Goal: Information Seeking & Learning: Understand process/instructions

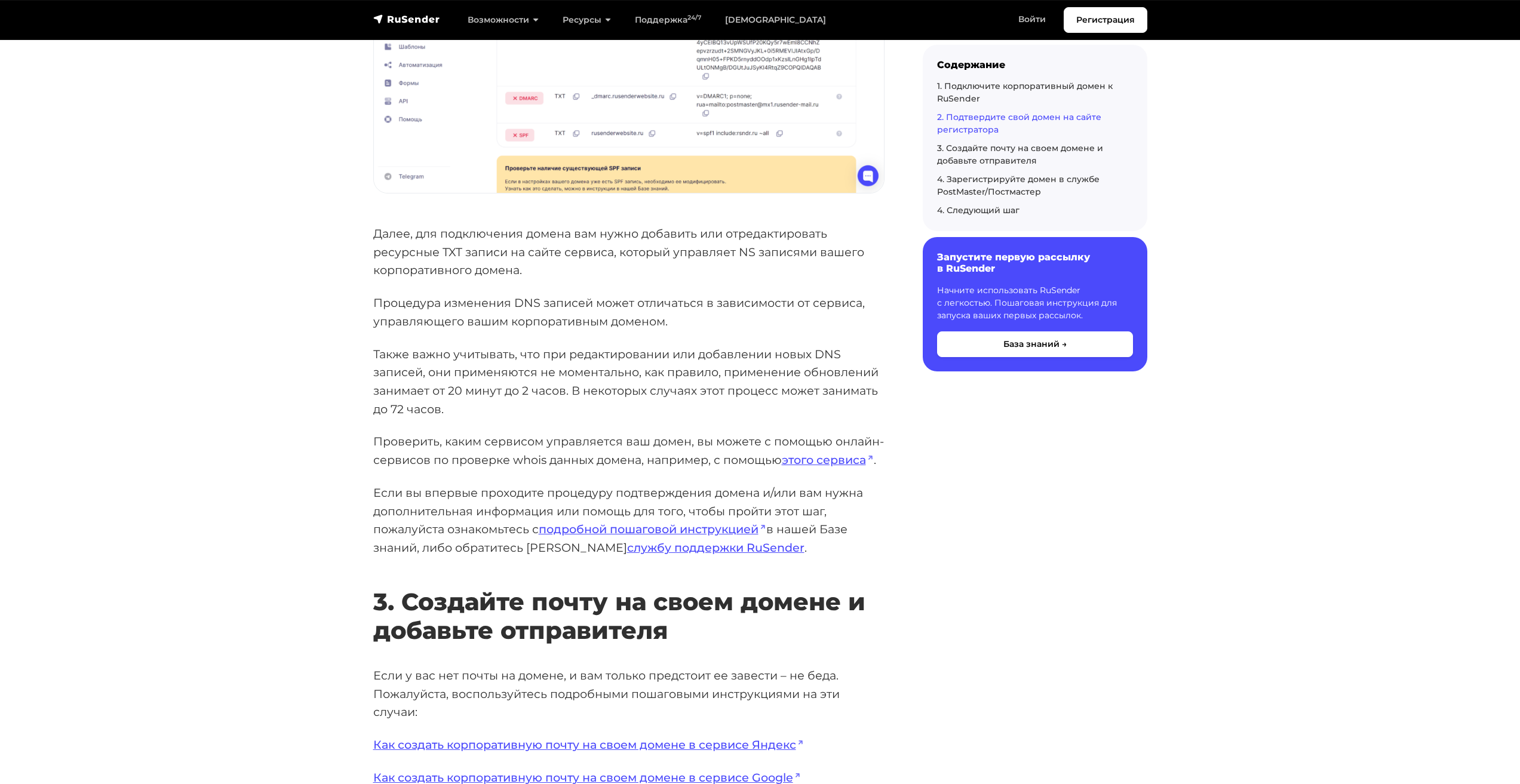
scroll to position [1791, 0]
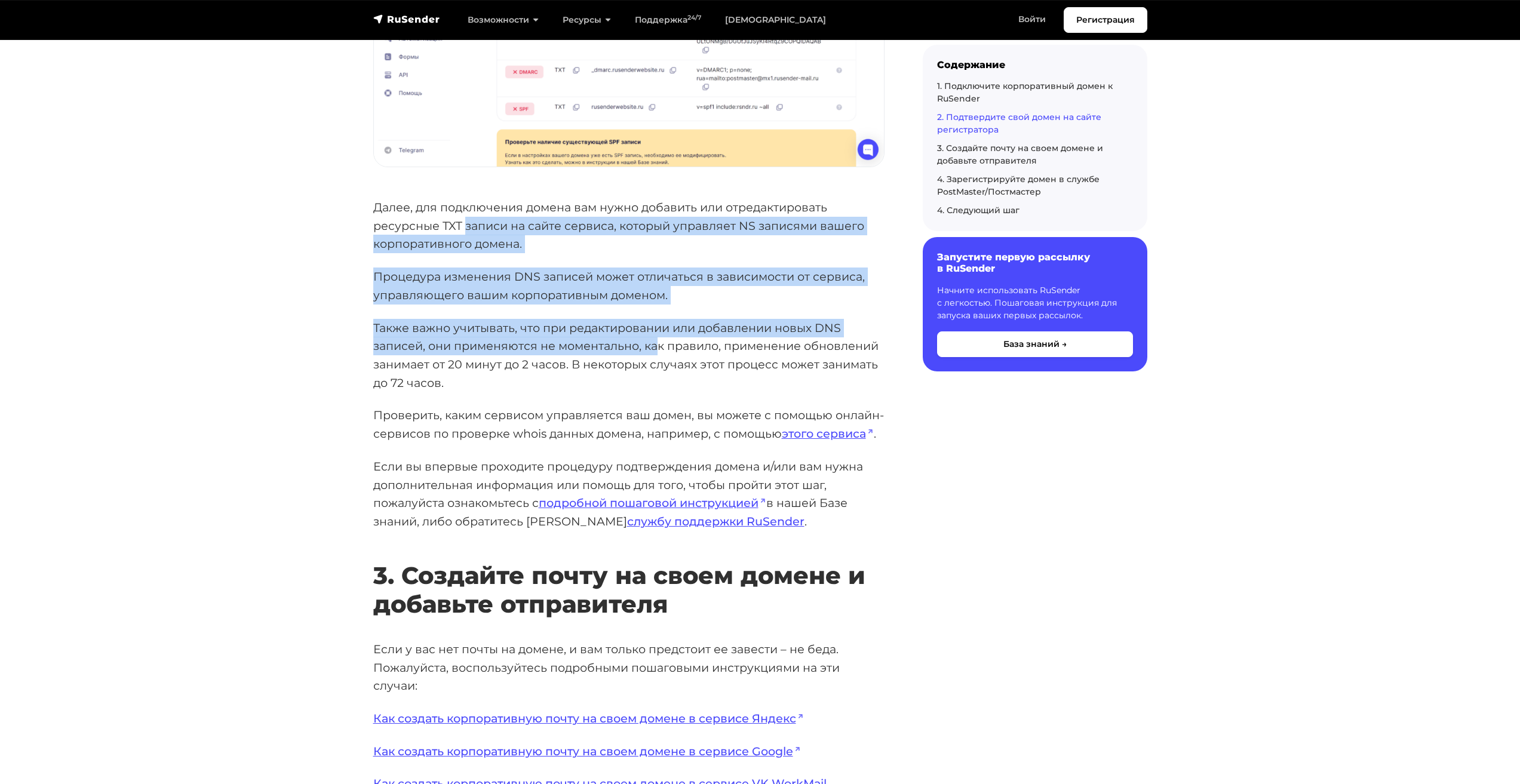
drag, startPoint x: 464, startPoint y: 230, endPoint x: 658, endPoint y: 352, distance: 229.2
click at [658, 352] on div "Первым шагом для начала работы в сервисе RuSender является процедура добавления…" at bounding box center [629, 393] width 511 height 3997
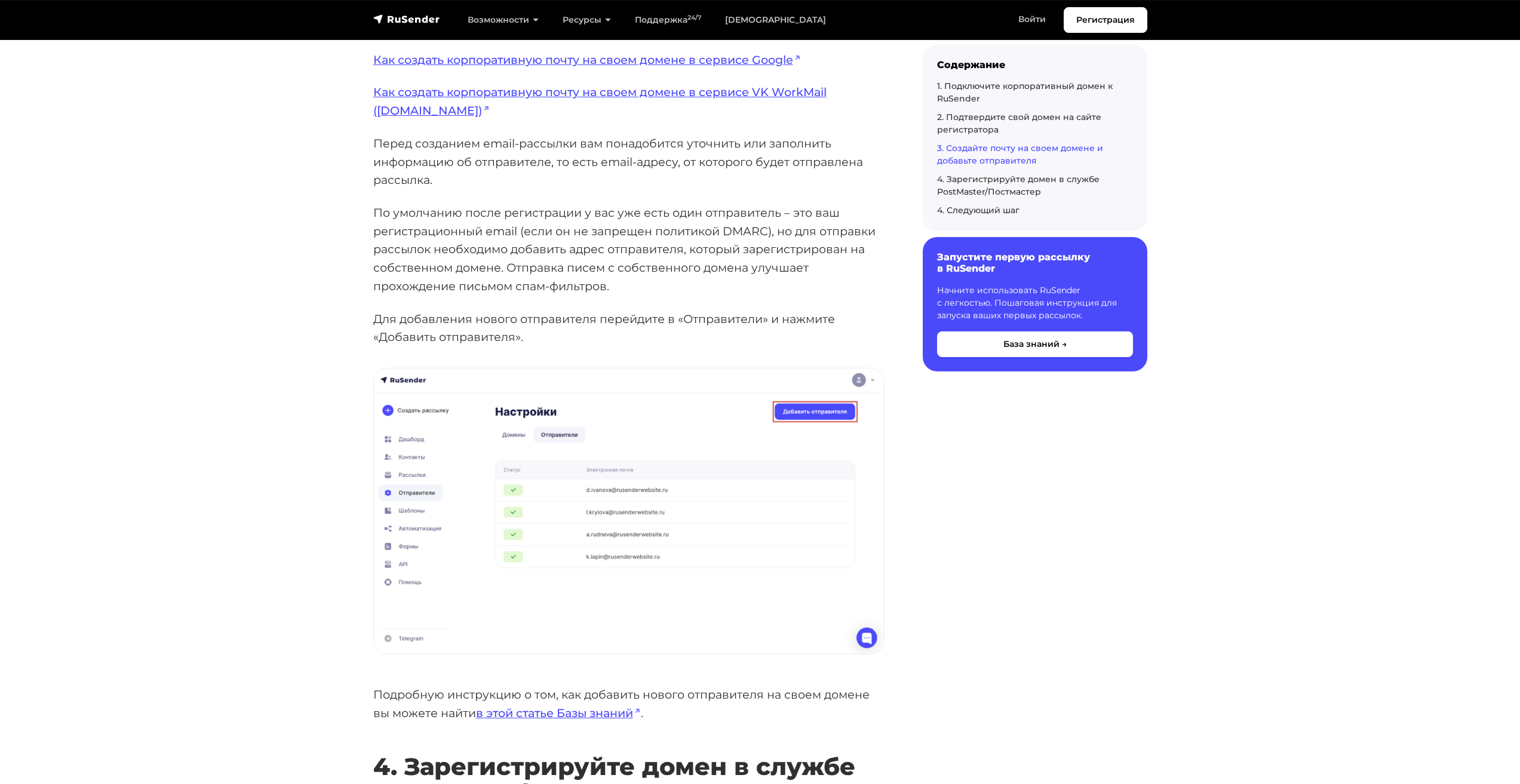
scroll to position [2507, 0]
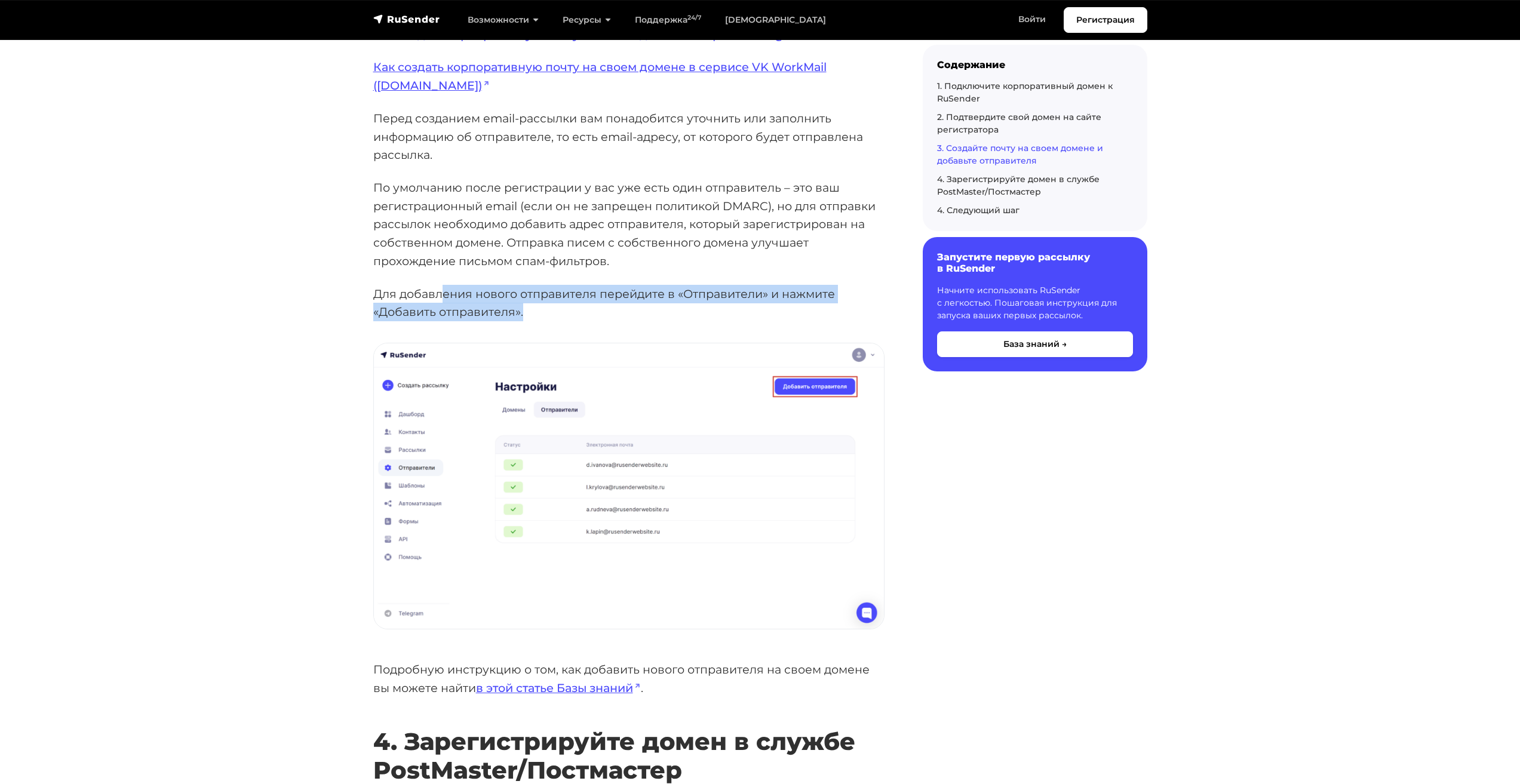
drag, startPoint x: 440, startPoint y: 300, endPoint x: 551, endPoint y: 316, distance: 112.1
click at [558, 317] on p "Для добавления нового отправителя перейдите в «Отправители» и нажмите «Добавить…" at bounding box center [629, 302] width 511 height 36
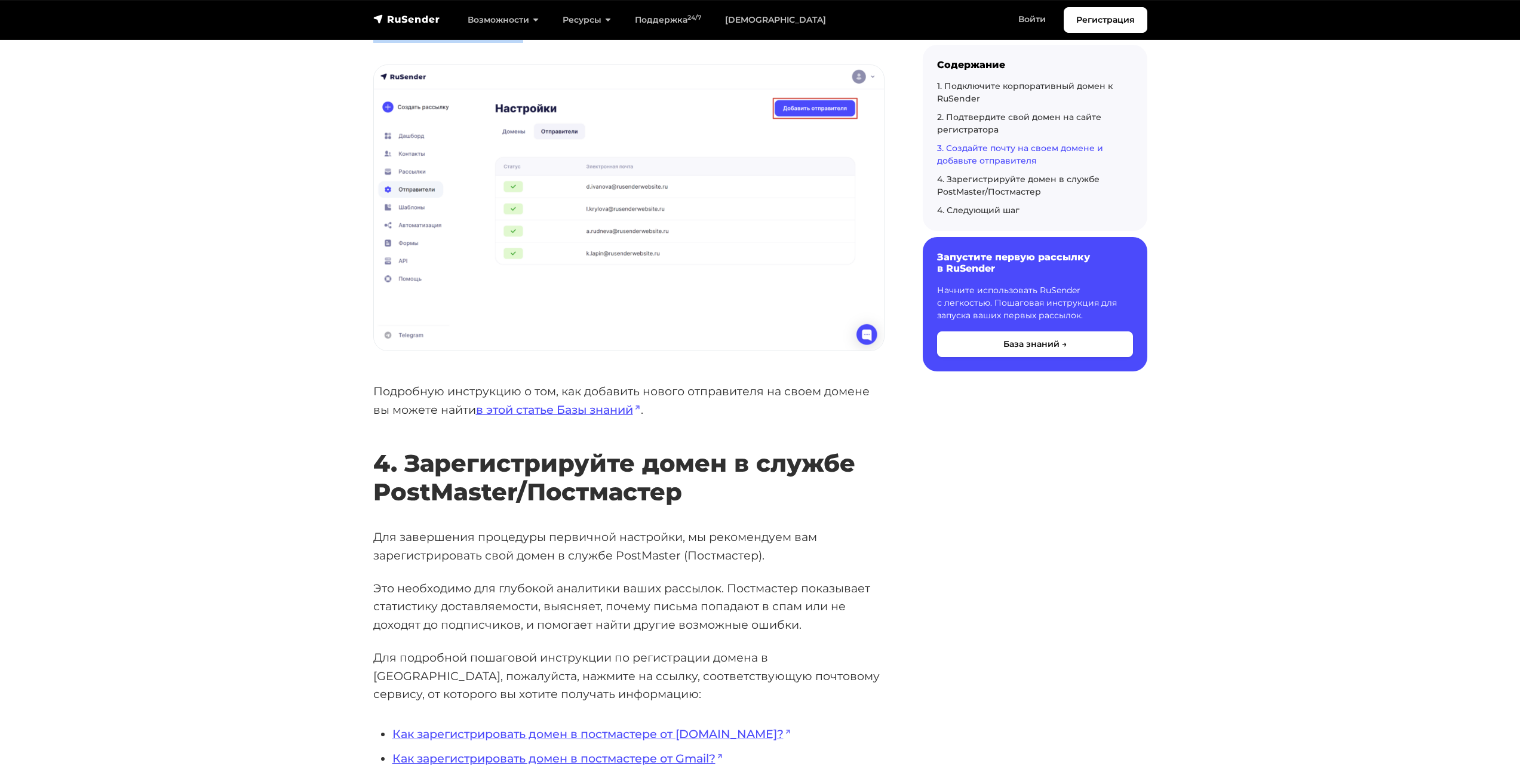
scroll to position [2806, 0]
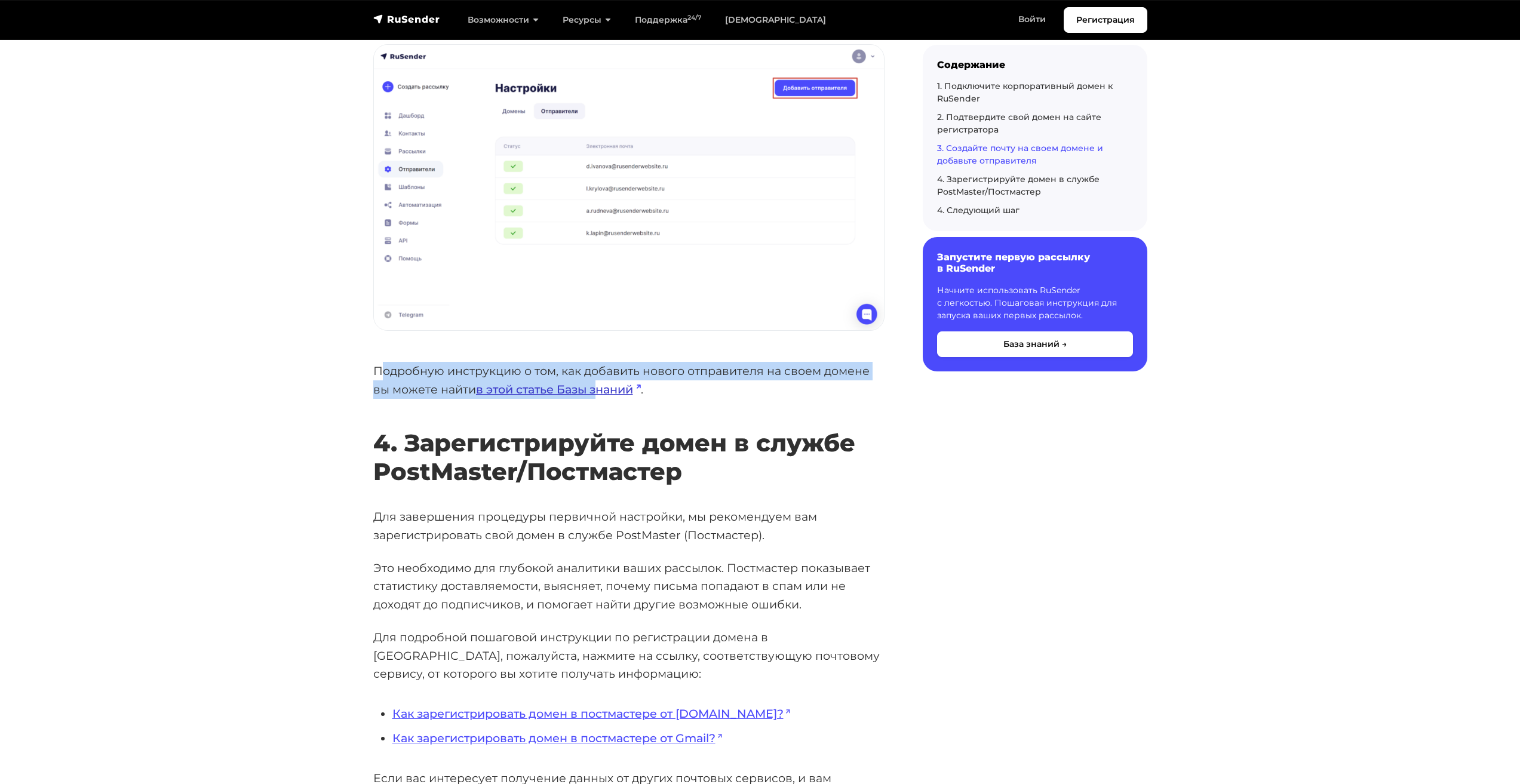
drag, startPoint x: 455, startPoint y: 373, endPoint x: 571, endPoint y: 394, distance: 117.9
click at [599, 388] on p "Подробную инструкцию о том, как добавить нового отправителя на своем домене вы …" at bounding box center [629, 380] width 511 height 36
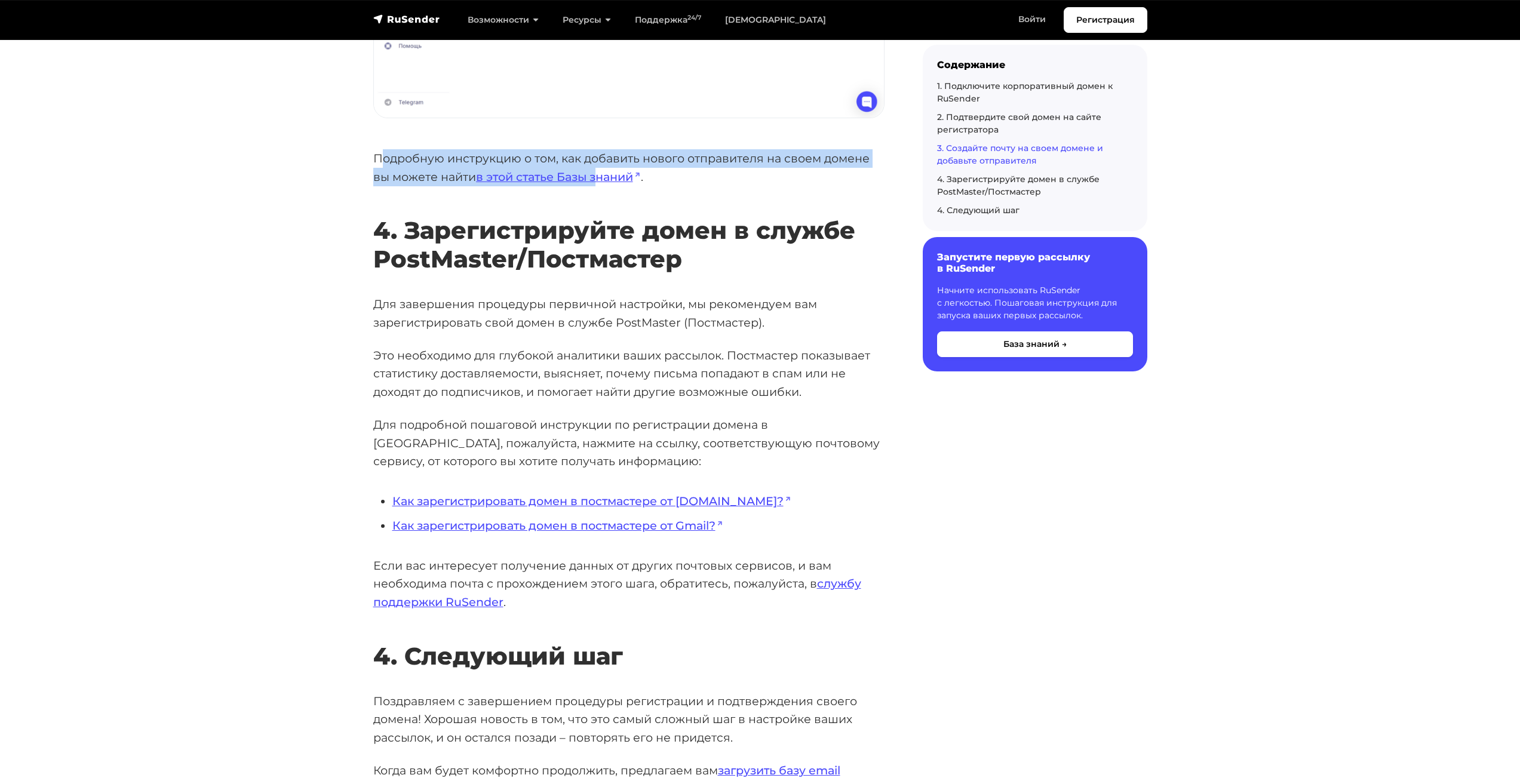
scroll to position [3045, 0]
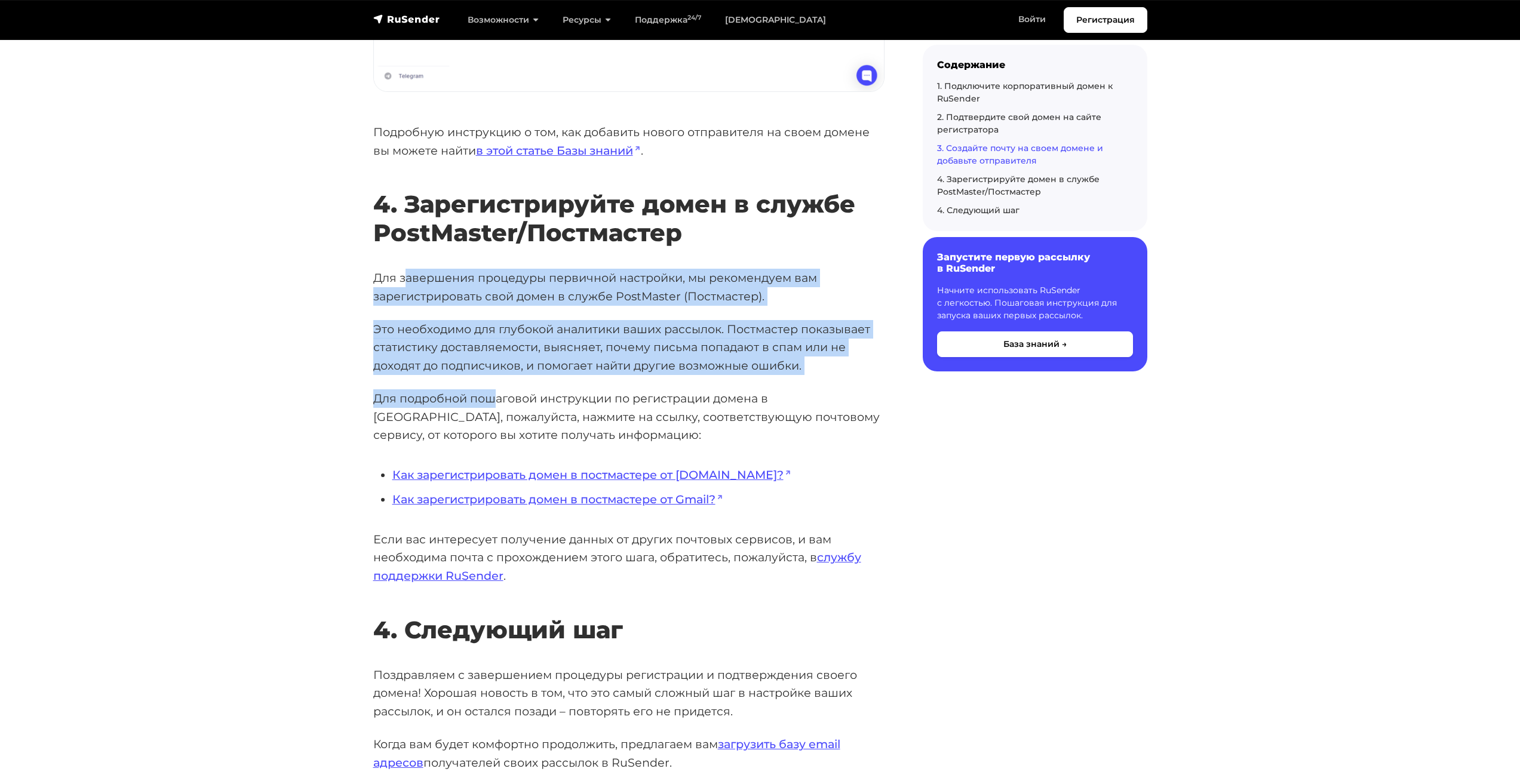
drag, startPoint x: 404, startPoint y: 278, endPoint x: 496, endPoint y: 384, distance: 140.4
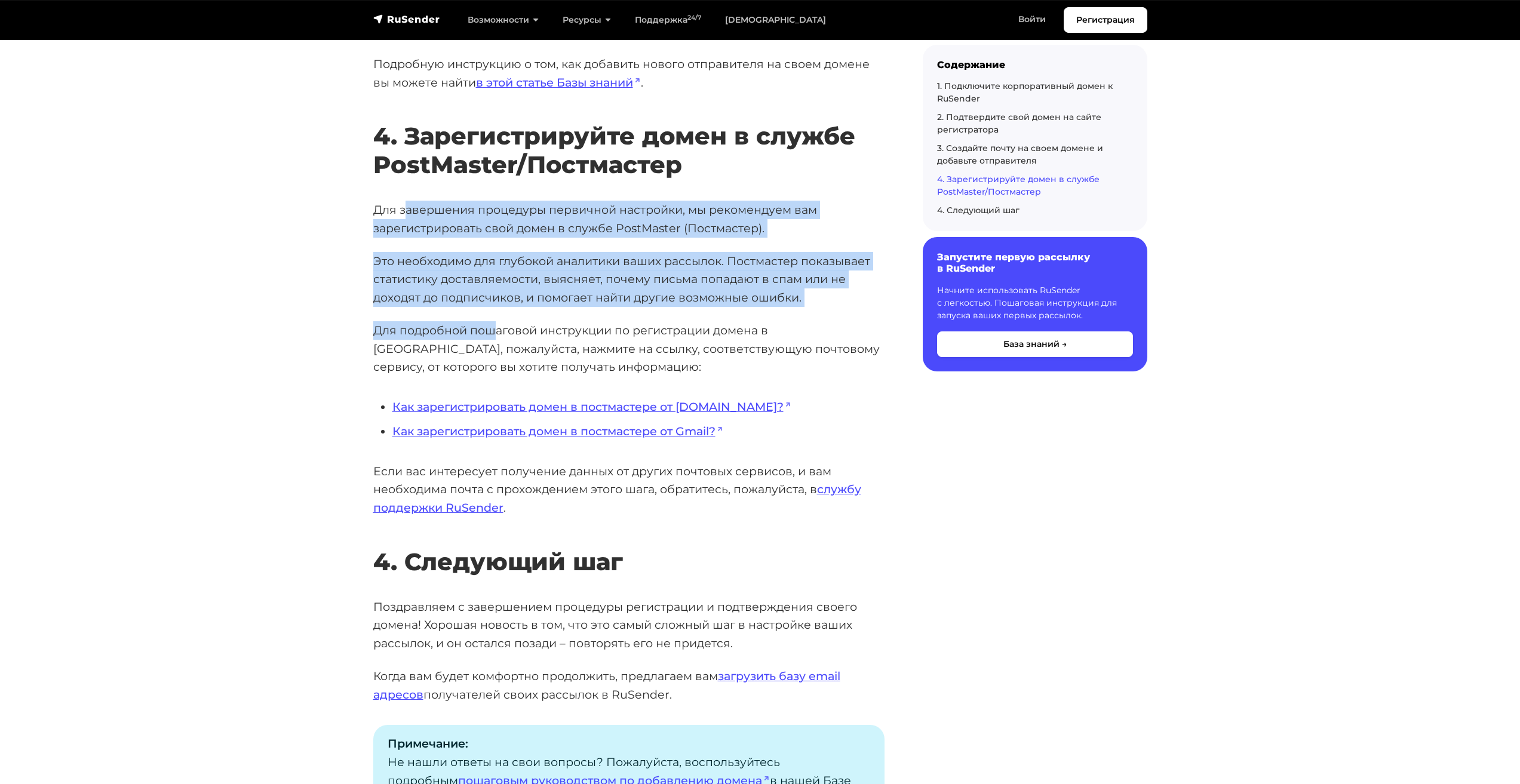
scroll to position [3284, 0]
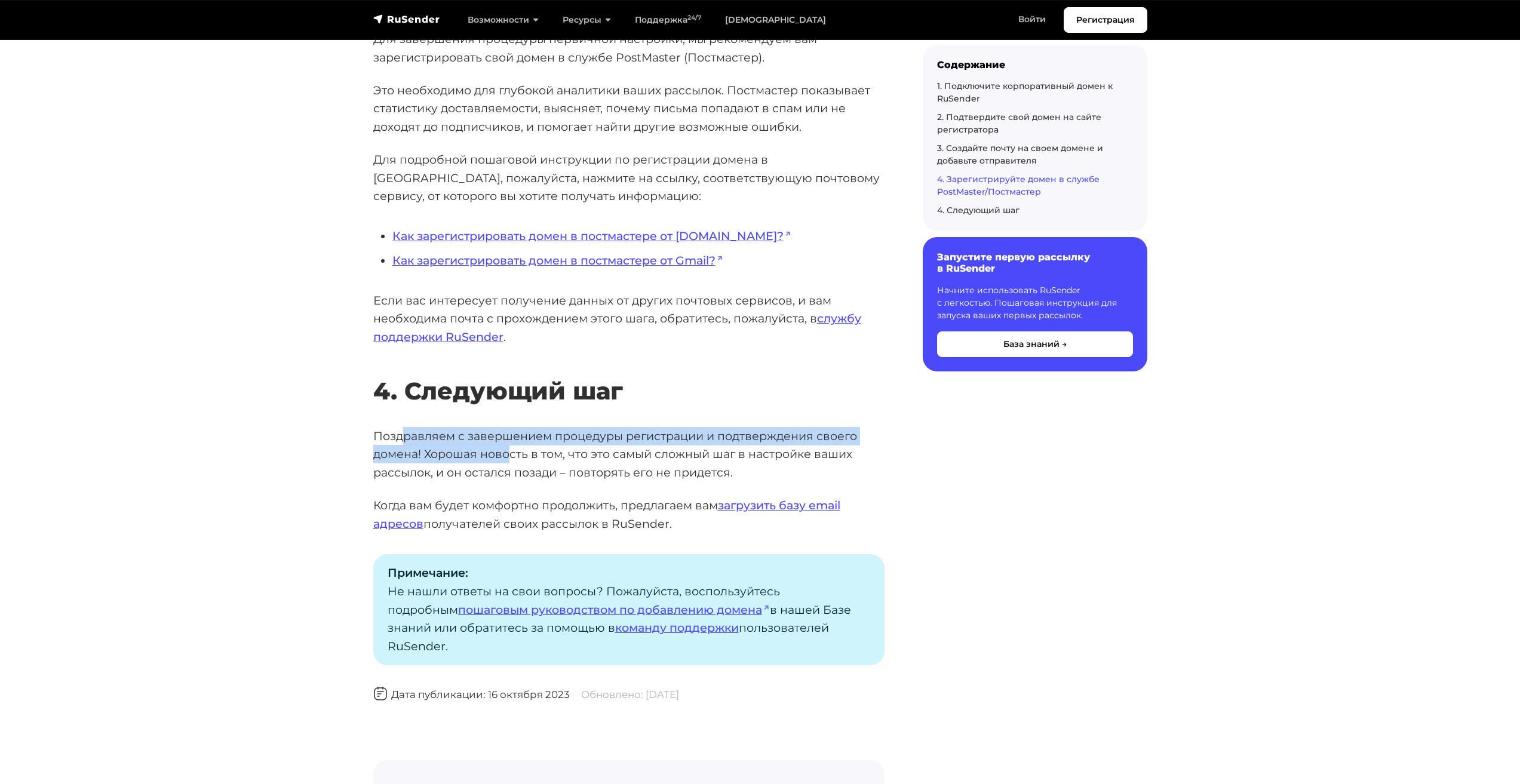
drag, startPoint x: 403, startPoint y: 442, endPoint x: 506, endPoint y: 452, distance: 103.5
click at [510, 453] on p "Поздравляем с завершением процедуры регистрации и подтверждения своего домена! …" at bounding box center [629, 455] width 511 height 55
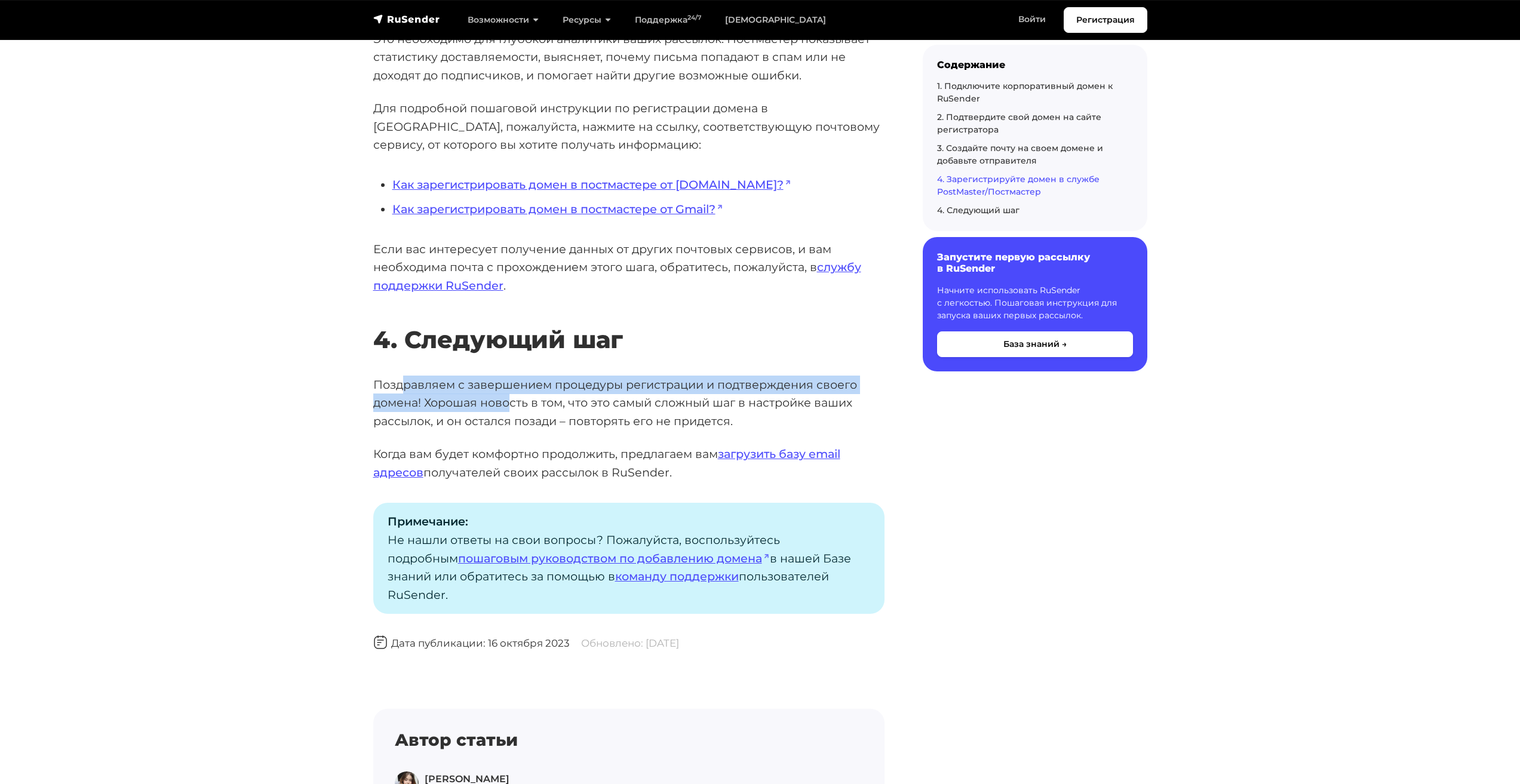
scroll to position [3403, 0]
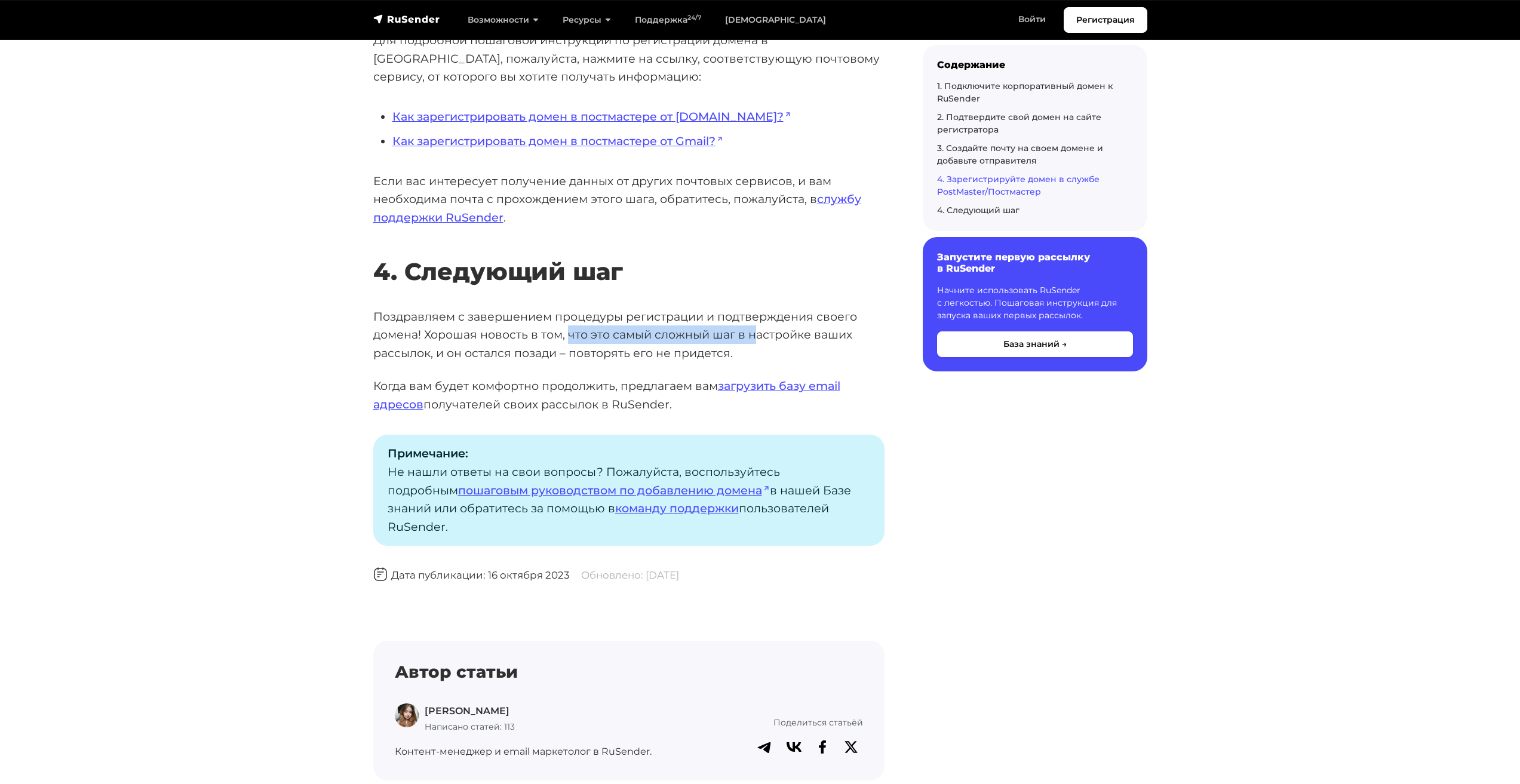
drag, startPoint x: 568, startPoint y: 334, endPoint x: 759, endPoint y: 344, distance: 191.3
click at [759, 344] on p "Поздравляем с завершением процедуры регистрации и подтверждения своего домена! …" at bounding box center [629, 335] width 511 height 55
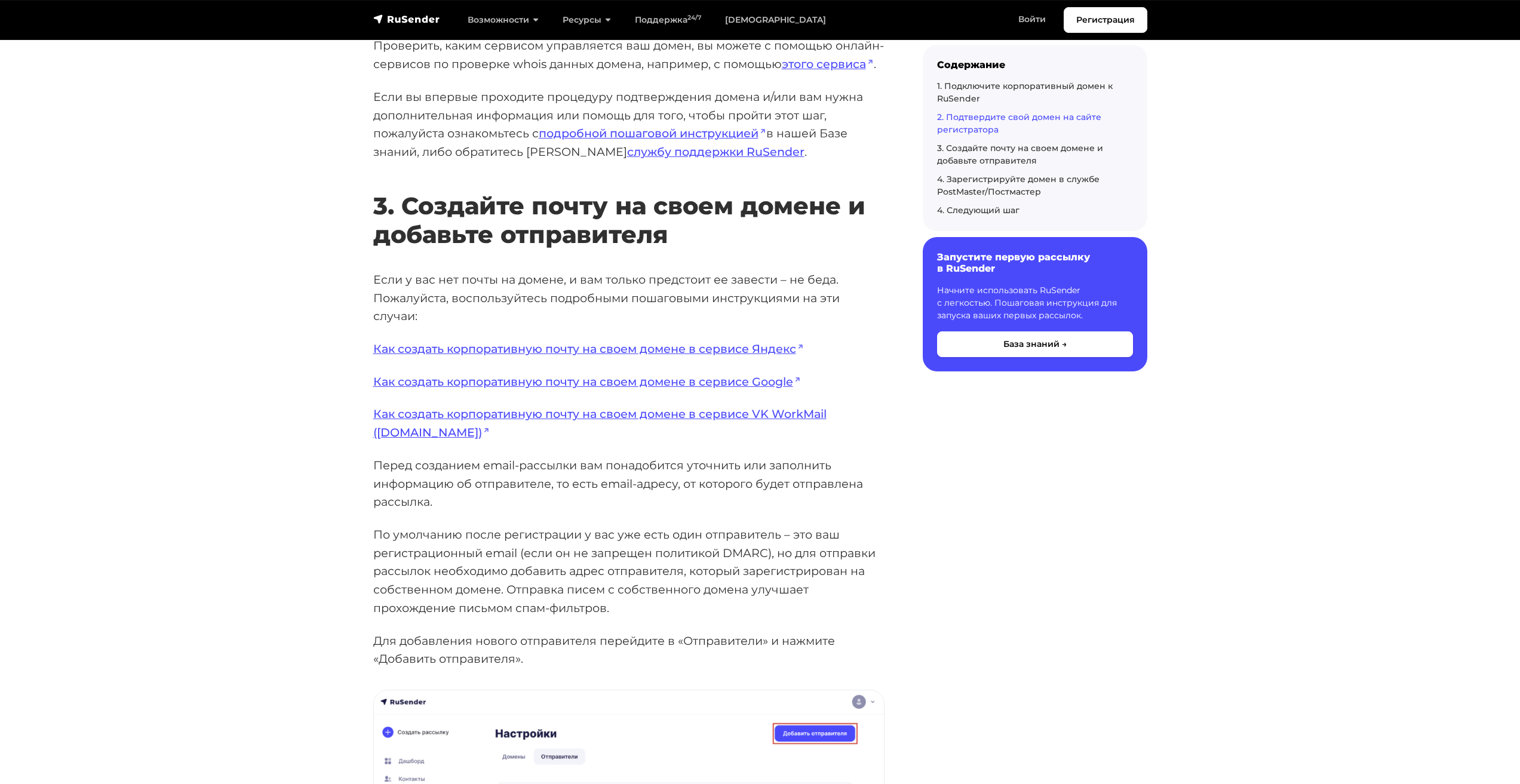
scroll to position [2147, 0]
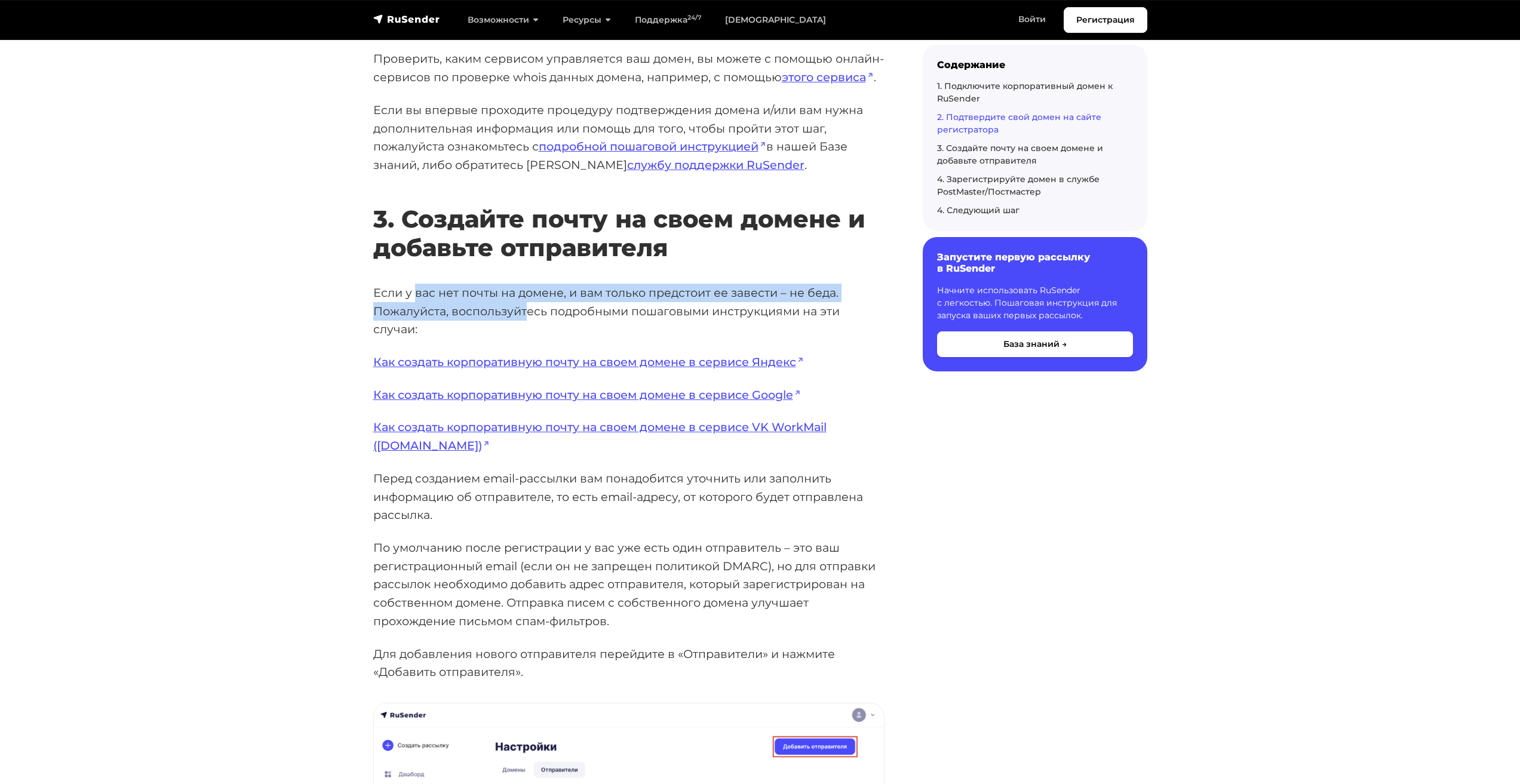
drag, startPoint x: 415, startPoint y: 290, endPoint x: 514, endPoint y: 310, distance: 101.0
click at [526, 307] on p "Если у вас нет почты на домене, и вам только предстоит ее завести – не беда. По…" at bounding box center [629, 311] width 511 height 55
click at [452, 322] on p "Если у вас нет почты на домене, и вам только предстоит ее завести – не беда. По…" at bounding box center [629, 311] width 511 height 55
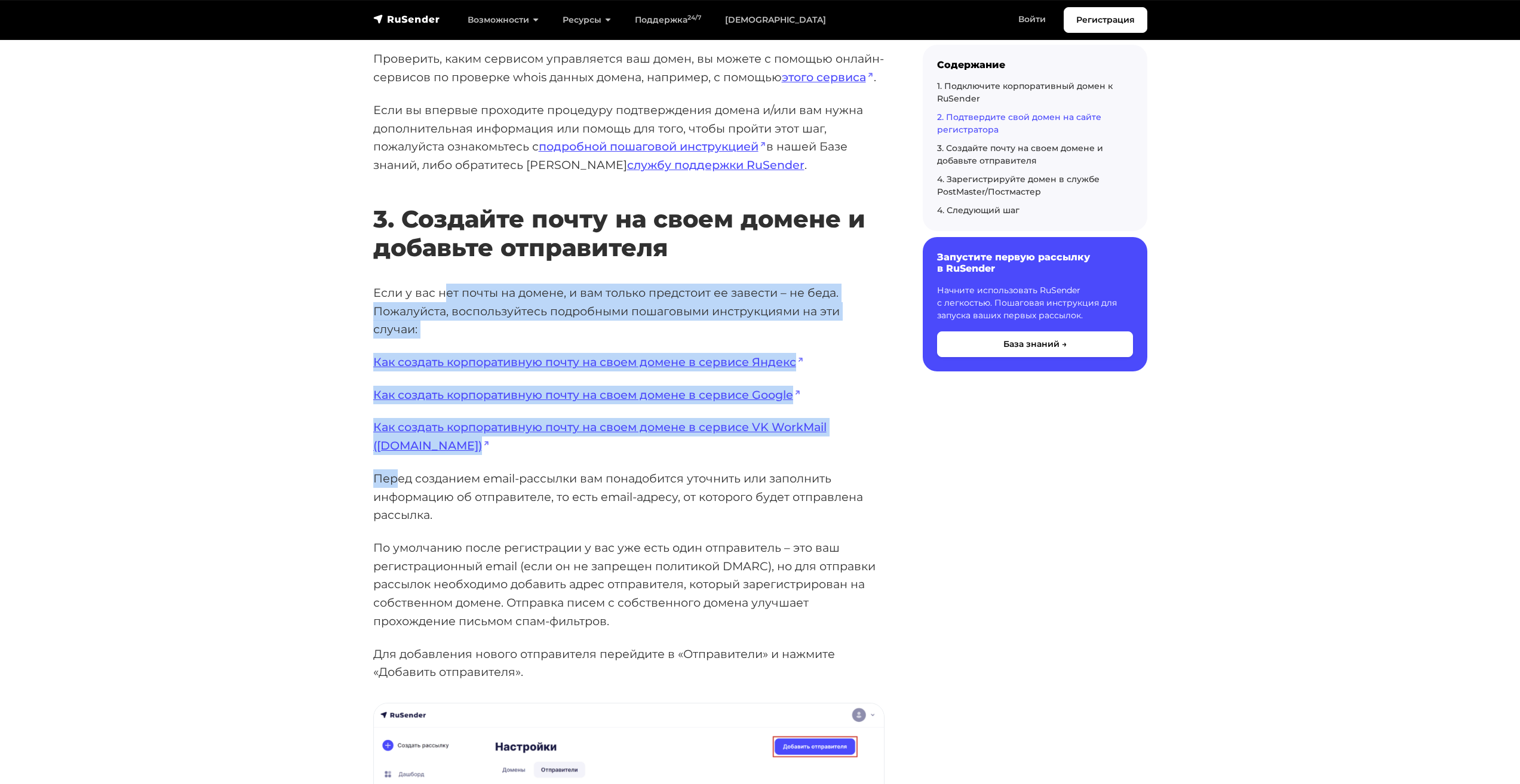
drag, startPoint x: 448, startPoint y: 295, endPoint x: 398, endPoint y: 459, distance: 171.5
click at [398, 459] on div "Первым шагом для начала работы в сервисе RuSender является процедура добавления…" at bounding box center [629, 37] width 511 height 3997
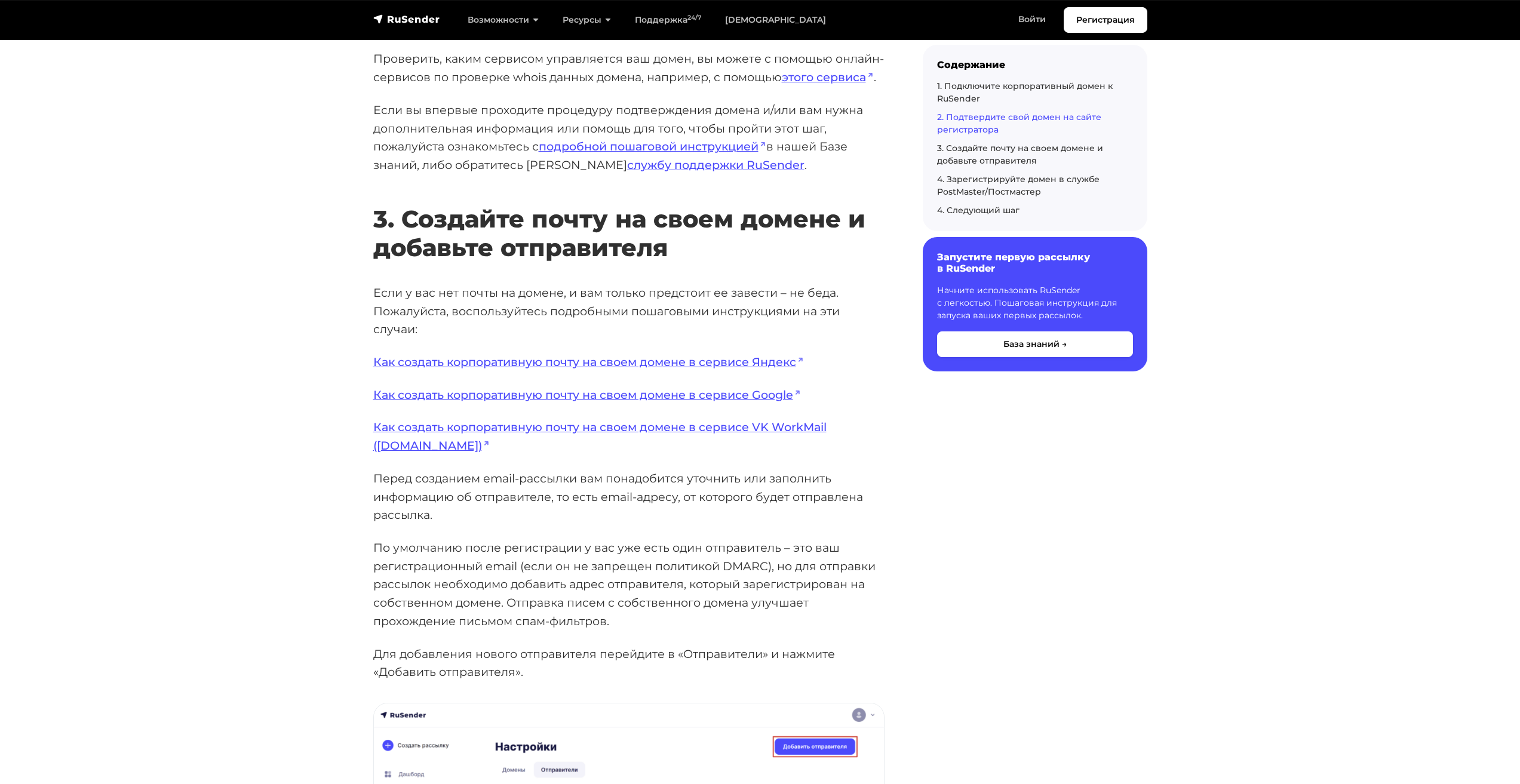
click at [489, 478] on p "Перед созданием email-рассылки вам понадобится уточнить или заполнить информаци…" at bounding box center [629, 497] width 511 height 55
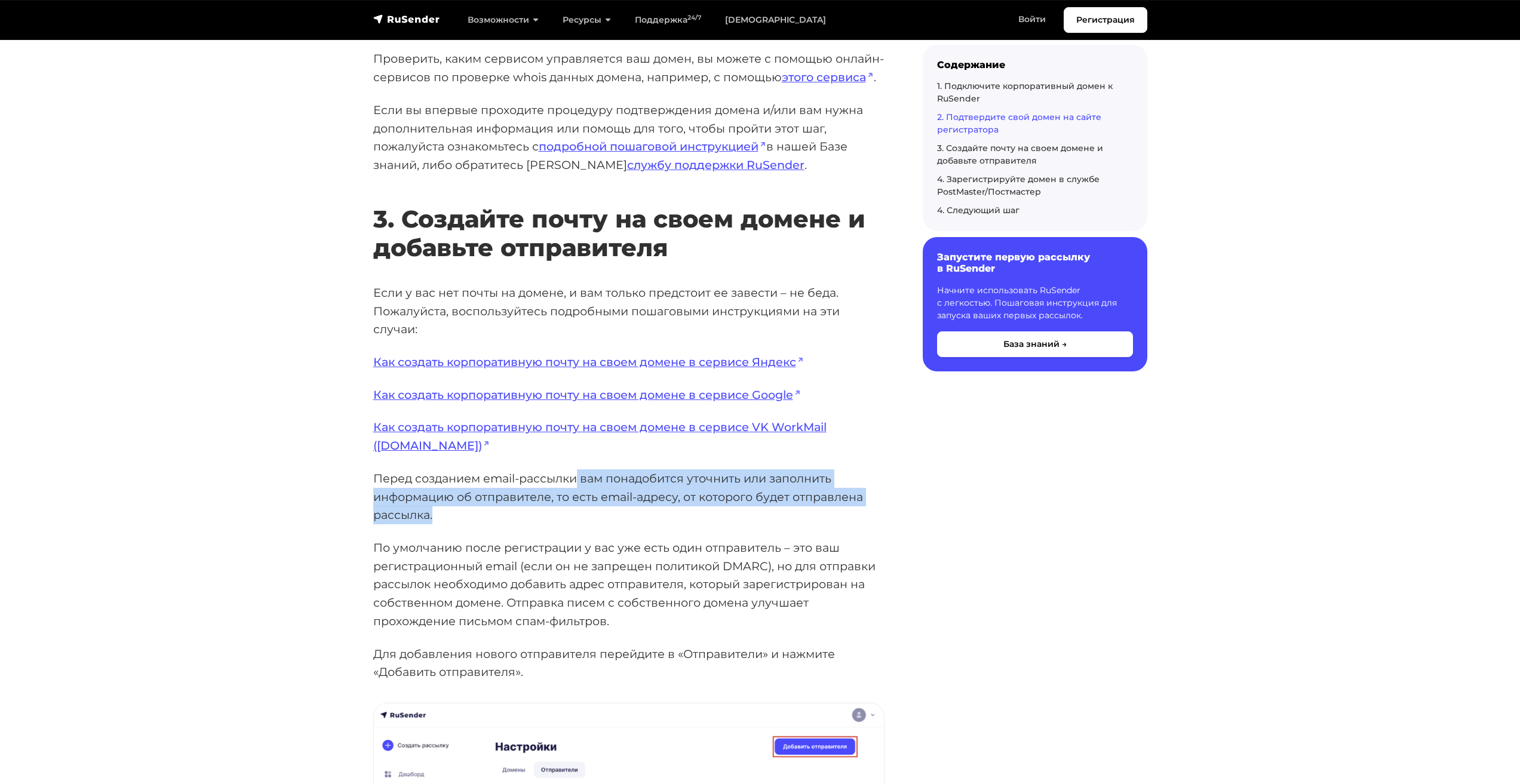
drag, startPoint x: 574, startPoint y: 480, endPoint x: 431, endPoint y: 517, distance: 147.7
click at [431, 517] on p "Перед созданием email-рассылки вам понадобится уточнить или заполнить информаци…" at bounding box center [629, 497] width 511 height 55
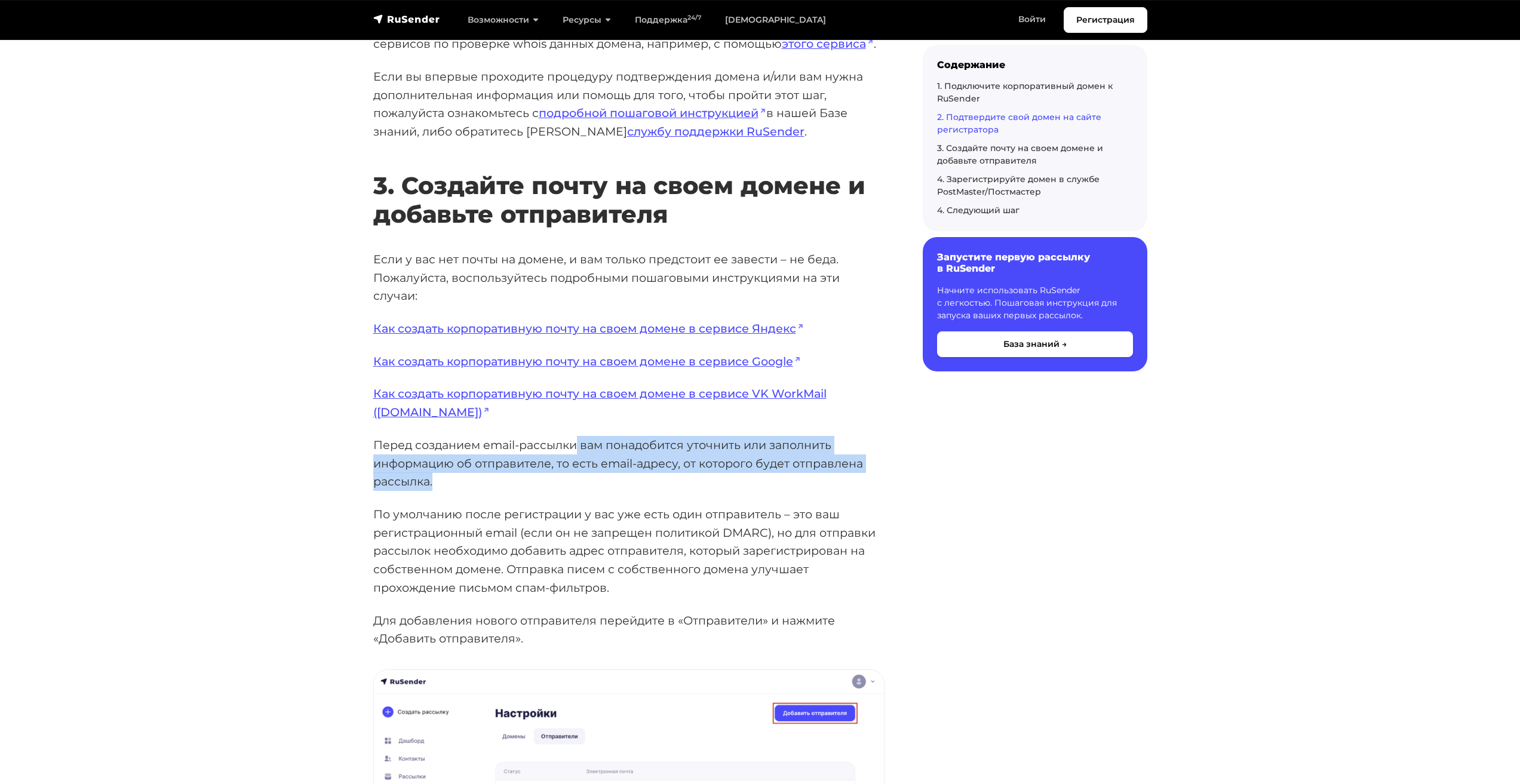
scroll to position [2207, 0]
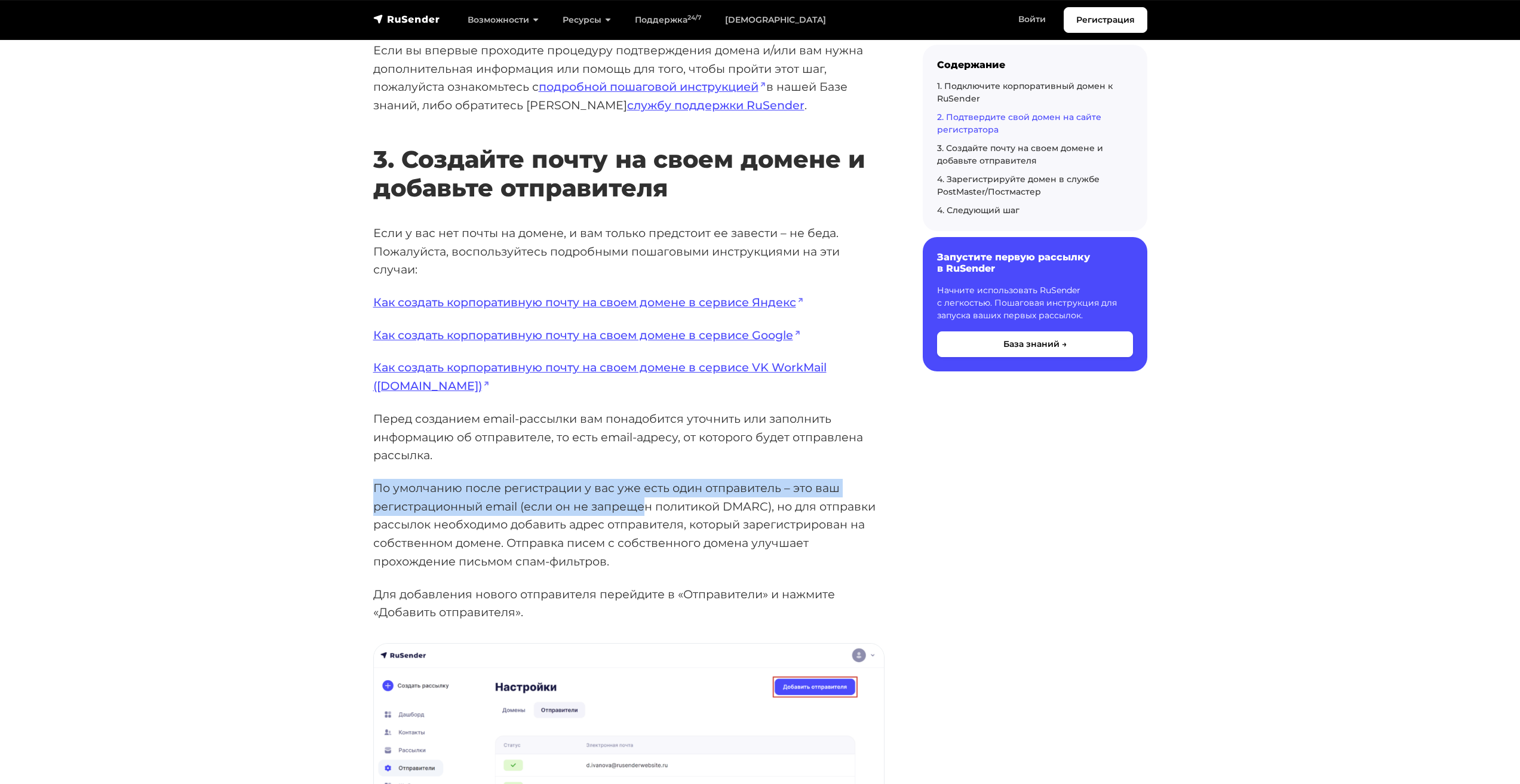
drag, startPoint x: 377, startPoint y: 490, endPoint x: 644, endPoint y: 503, distance: 267.3
click at [644, 503] on p "По умолчанию после регистрации у вас уже есть один отправитель – это ваш регист…" at bounding box center [629, 525] width 511 height 92
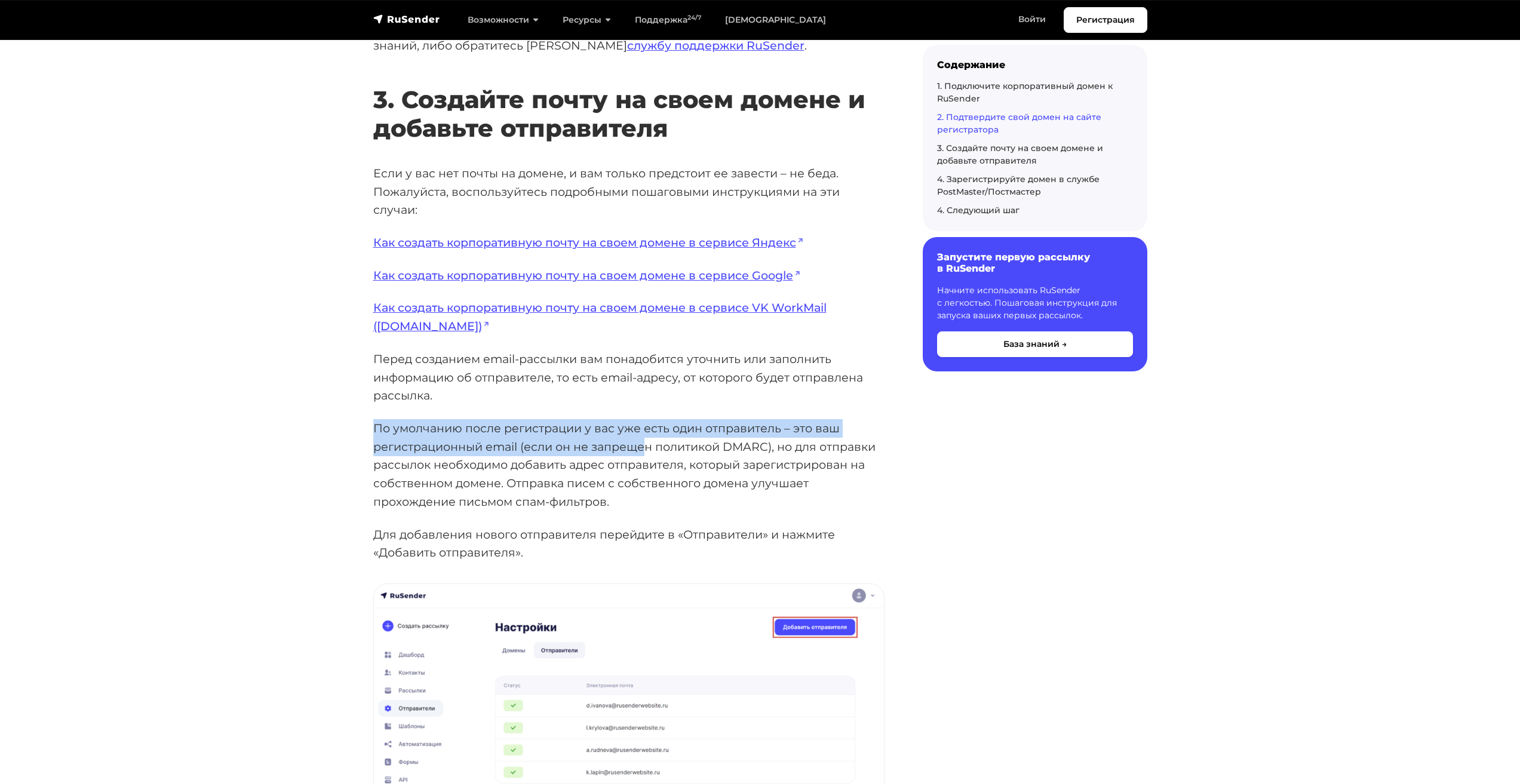
click at [644, 453] on p "По умолчанию после регистрации у вас уже есть один отправитель – это ваш регист…" at bounding box center [629, 465] width 511 height 92
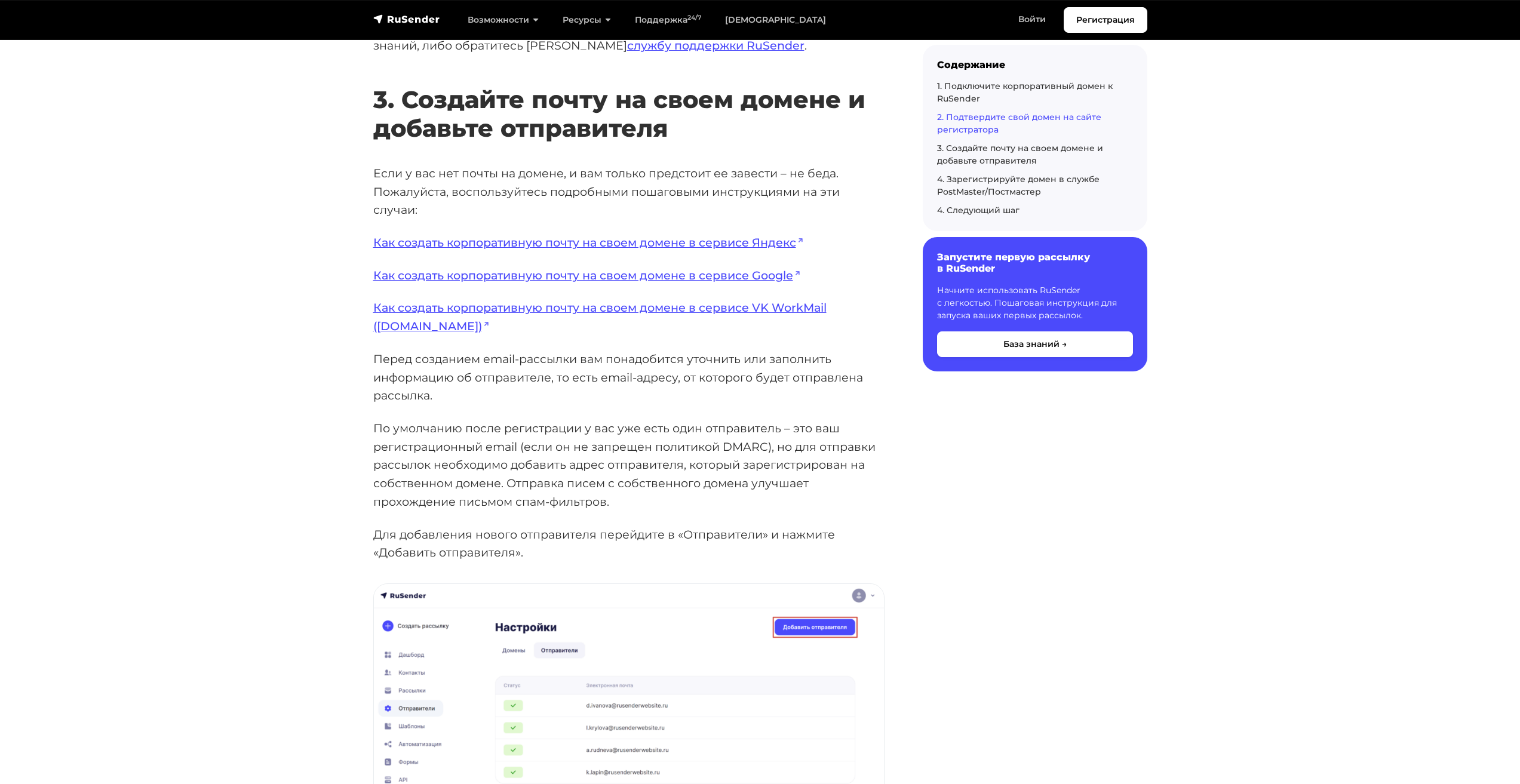
click at [719, 444] on p "По умолчанию после регистрации у вас уже есть один отправитель – это ваш регист…" at bounding box center [629, 465] width 511 height 92
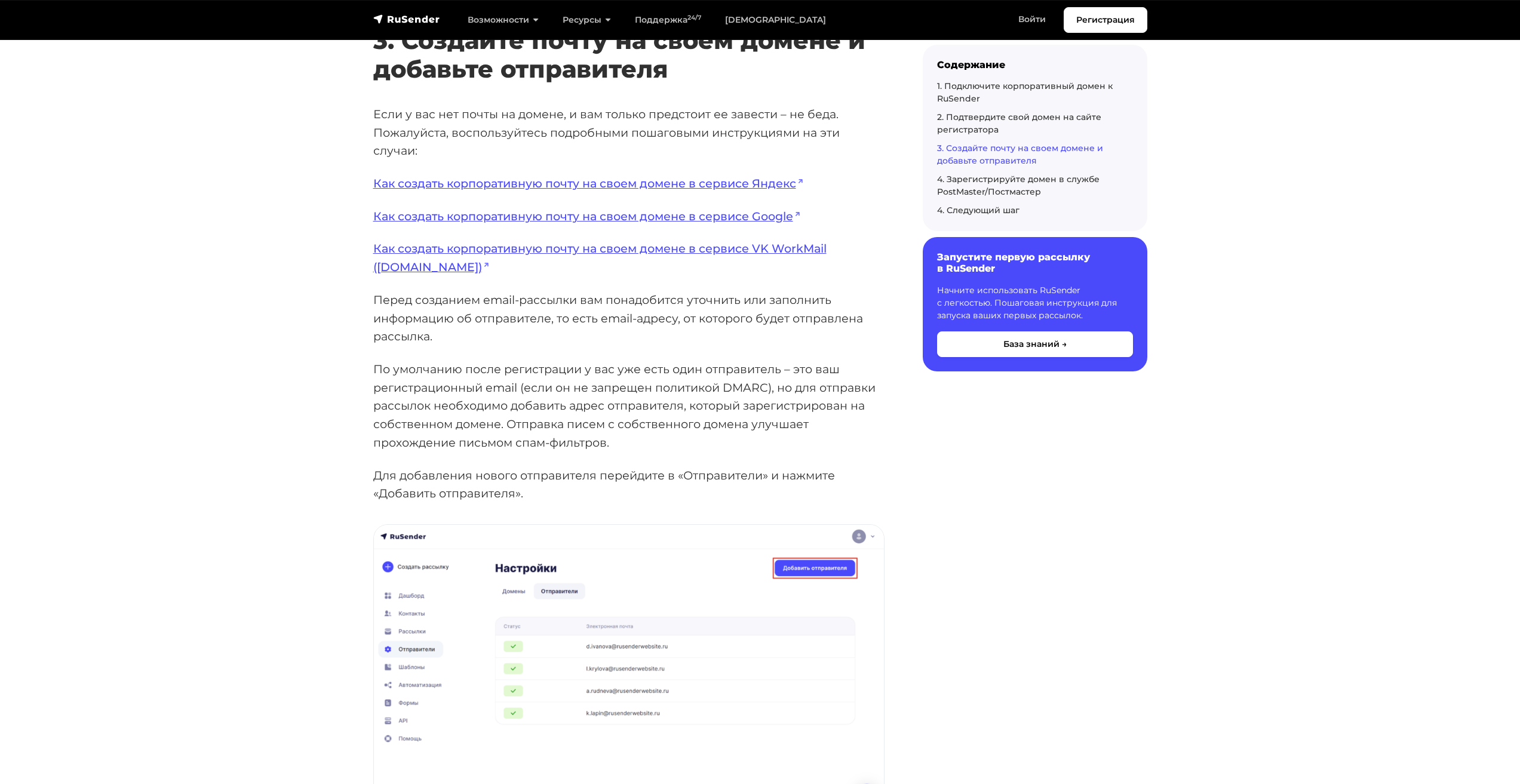
scroll to position [2327, 0]
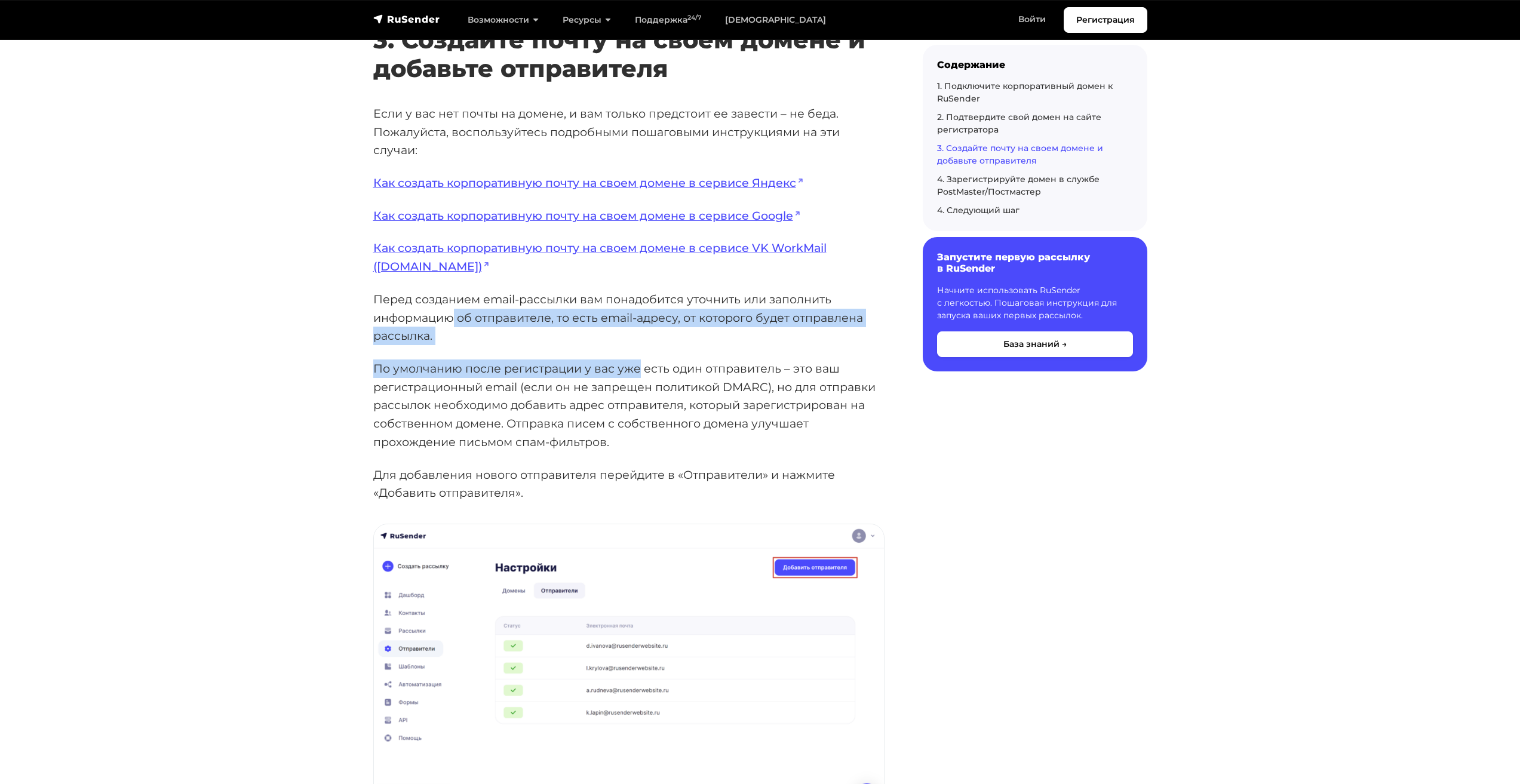
drag, startPoint x: 450, startPoint y: 320, endPoint x: 639, endPoint y: 370, distance: 195.5
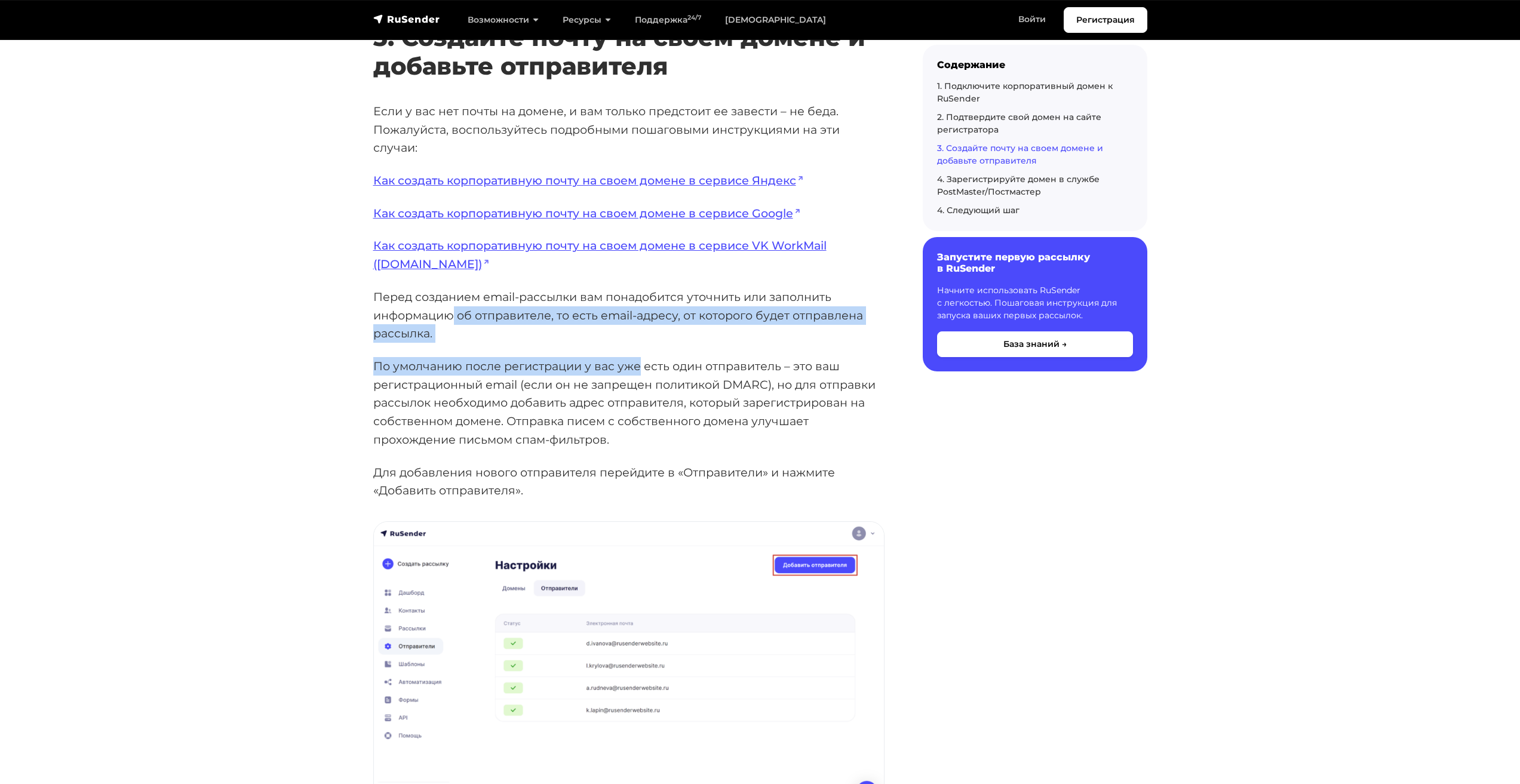
scroll to position [2387, 0]
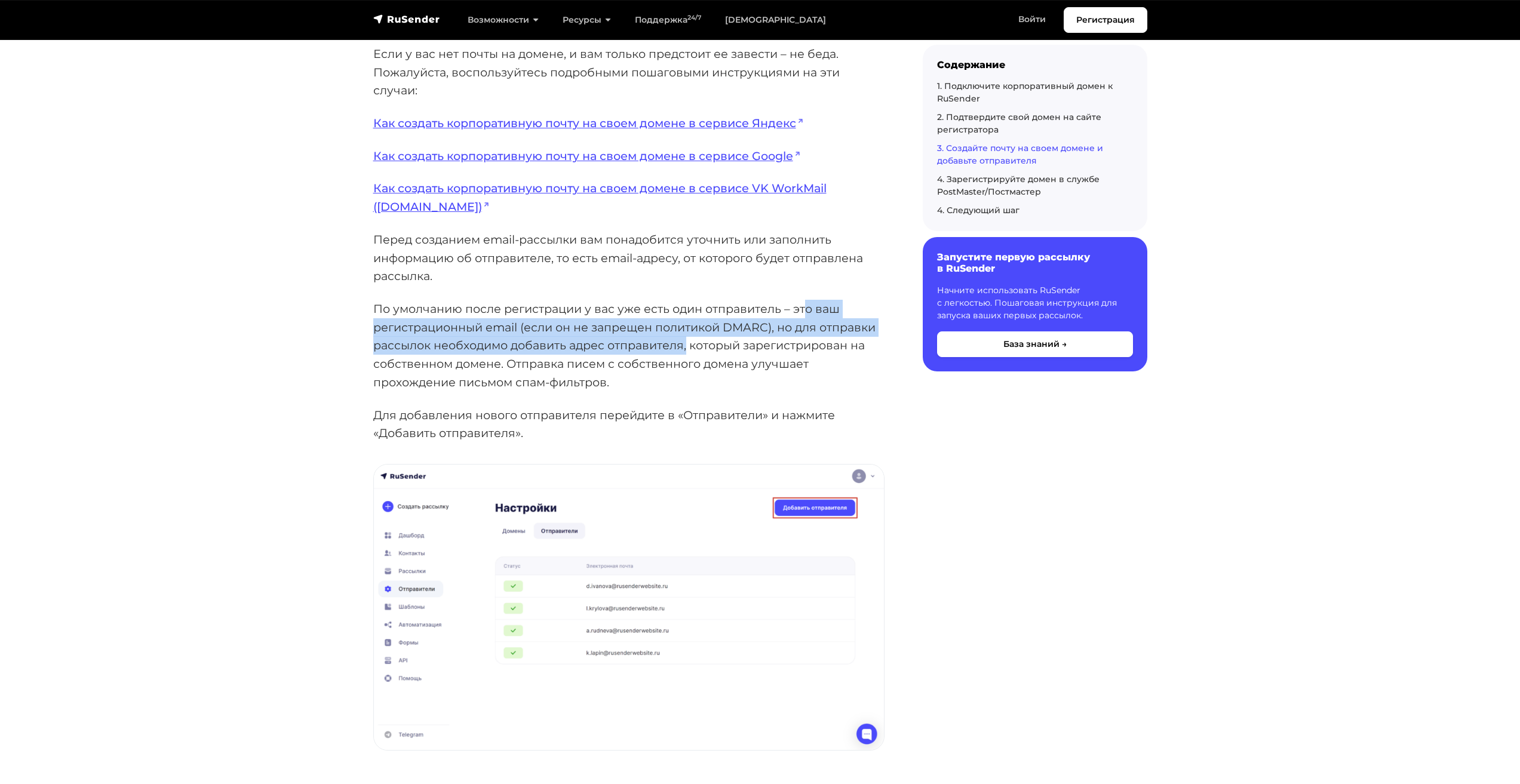
drag, startPoint x: 806, startPoint y: 306, endPoint x: 686, endPoint y: 352, distance: 128.5
click at [686, 352] on p "По умолчанию после регистрации у вас уже есть один отправитель – это ваш регист…" at bounding box center [629, 346] width 511 height 92
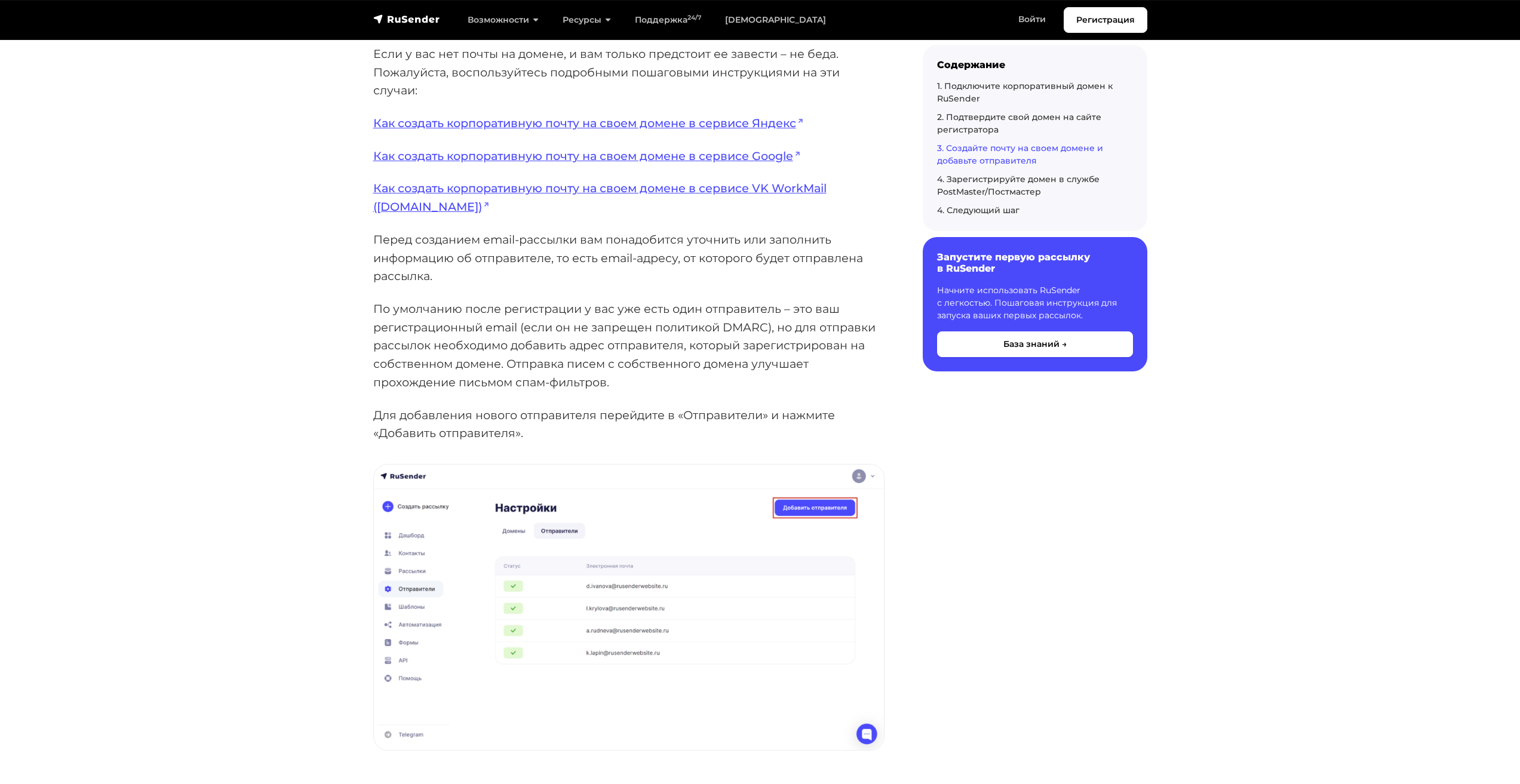
click at [431, 365] on p "По умолчанию после регистрации у вас уже есть один отправитель – это ваш регист…" at bounding box center [629, 346] width 511 height 92
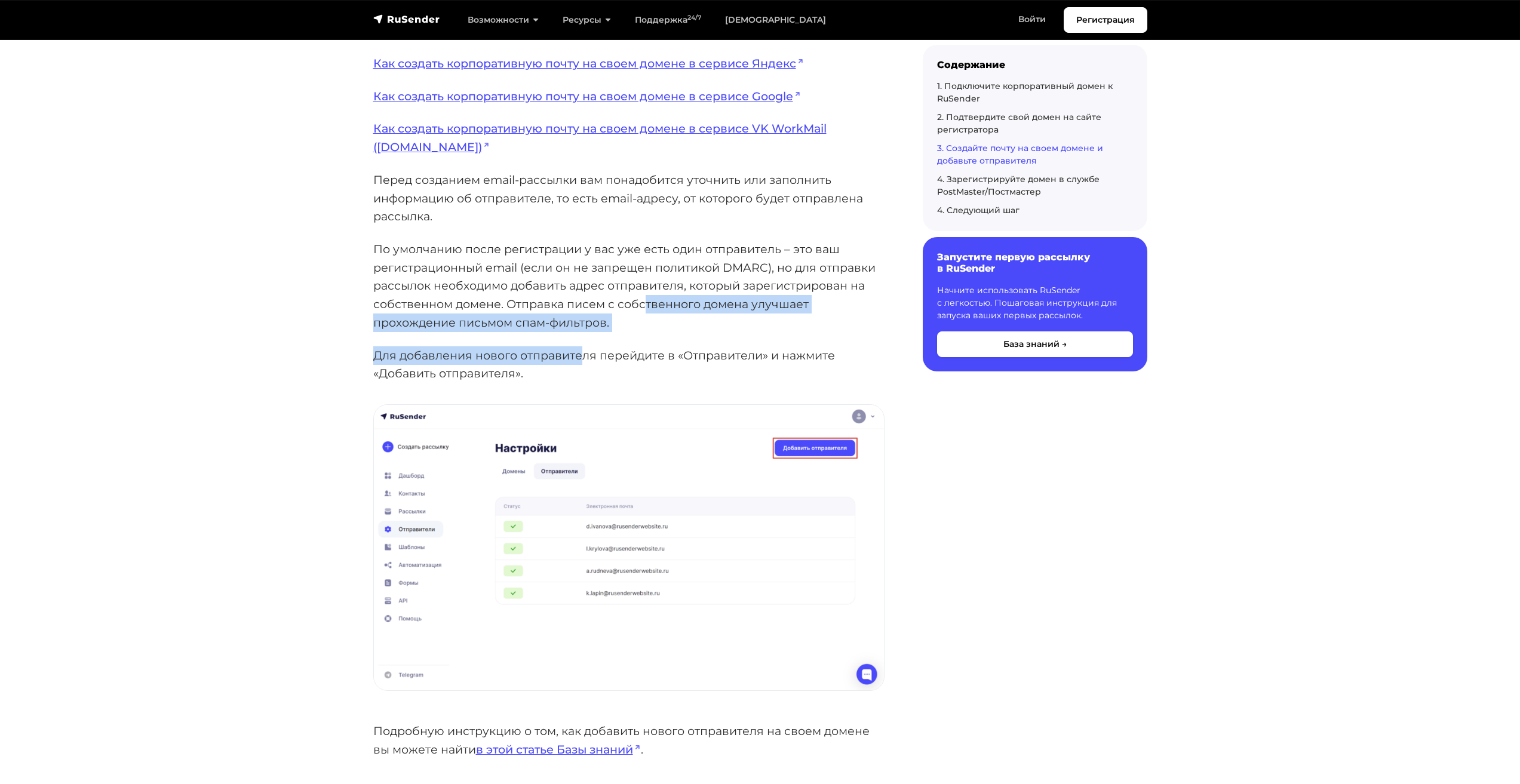
drag, startPoint x: 644, startPoint y: 303, endPoint x: 507, endPoint y: 363, distance: 149.6
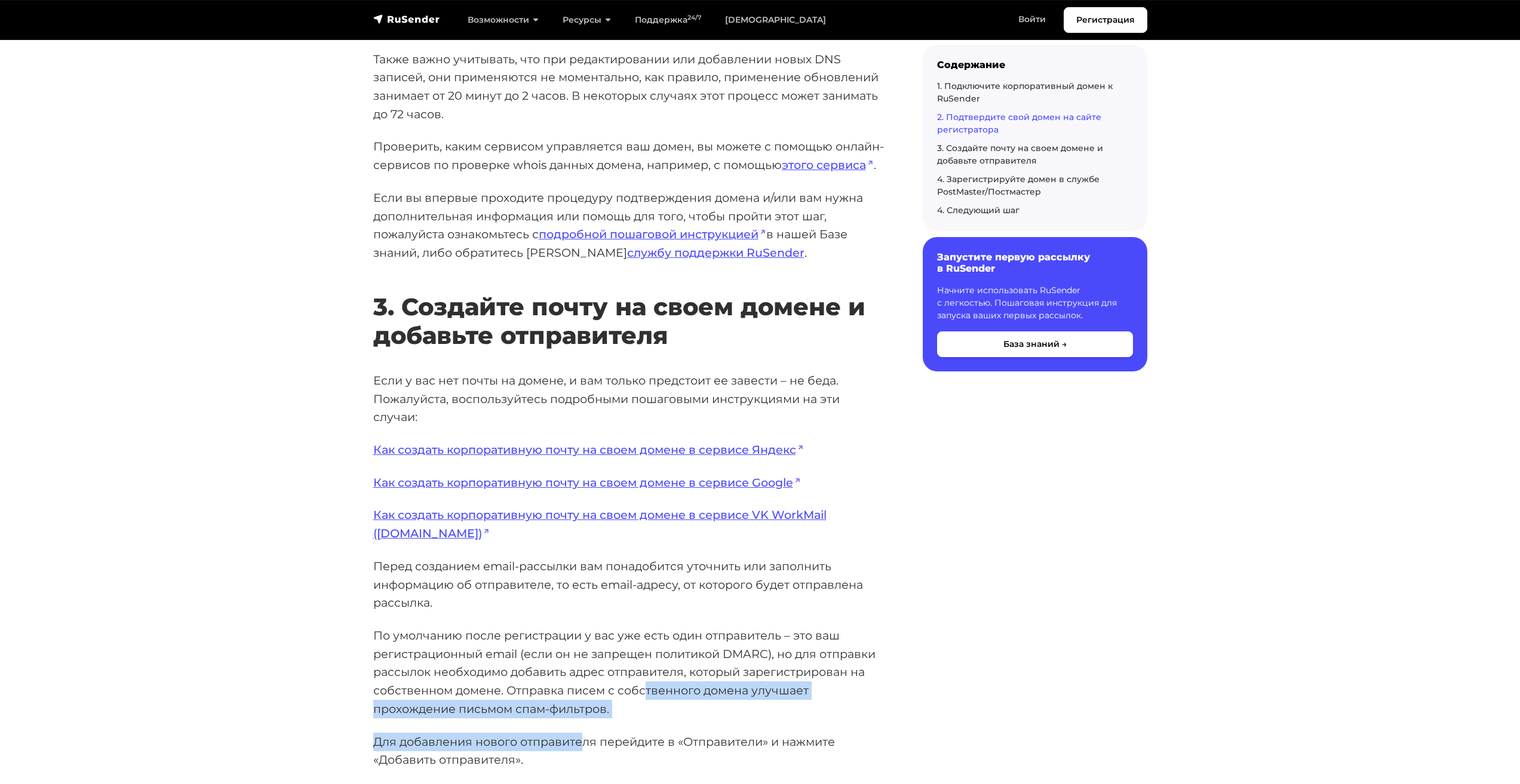
scroll to position [2028, 0]
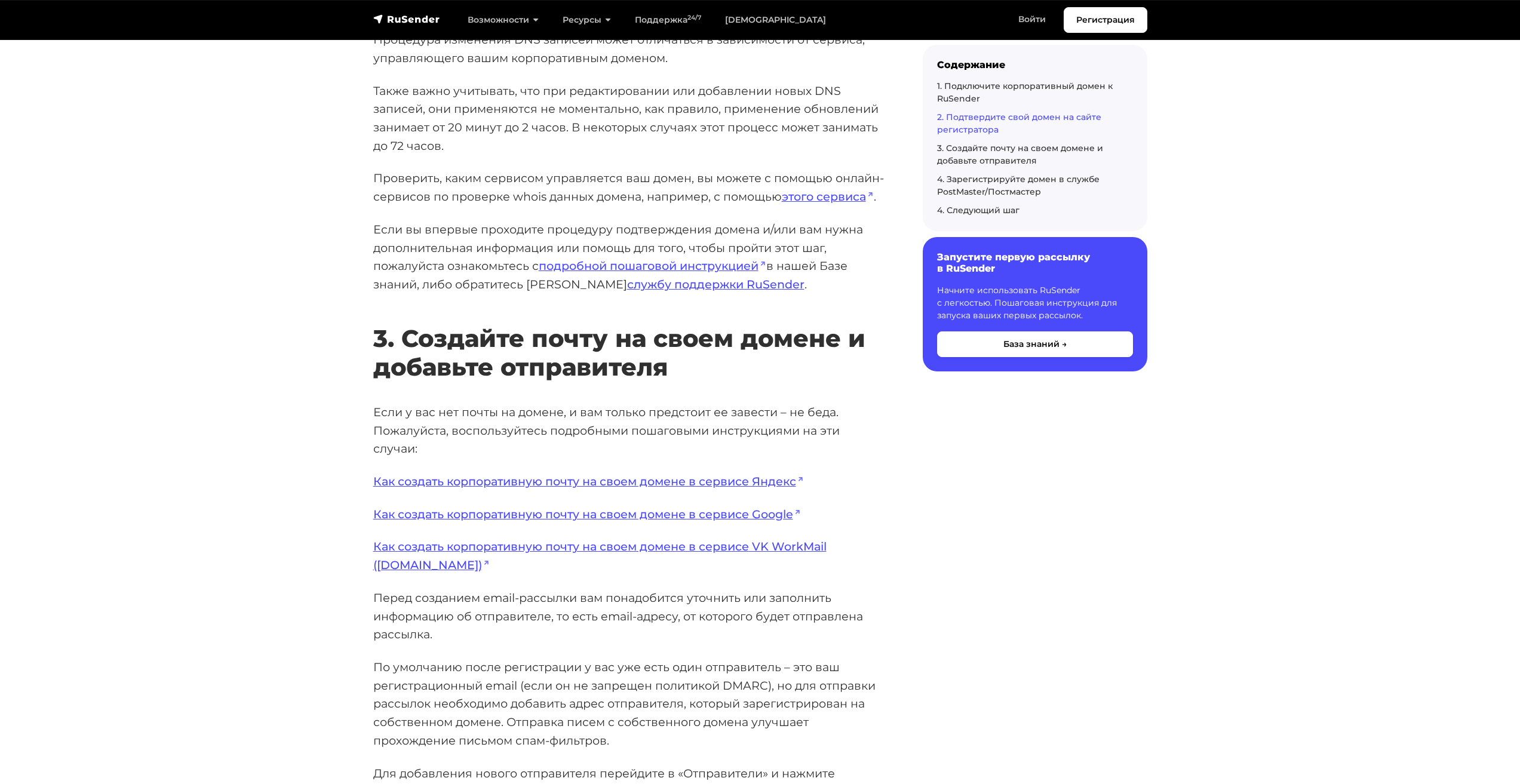
click at [381, 407] on p "Если у вас нет почты на домене, и вам только предстоит ее завести – не беда. По…" at bounding box center [629, 430] width 511 height 55
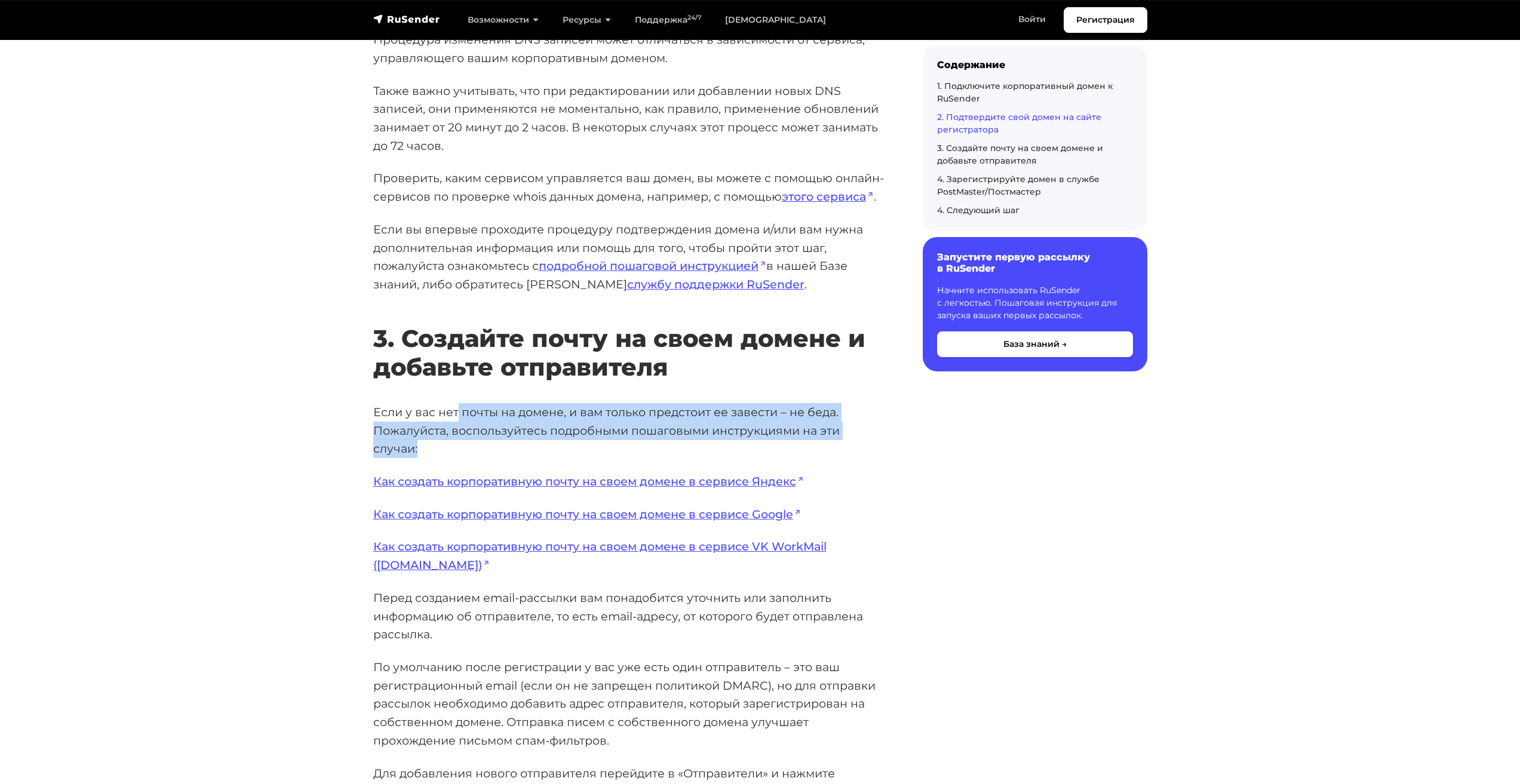
drag, startPoint x: 455, startPoint y: 410, endPoint x: 500, endPoint y: 455, distance: 63.6
click at [525, 448] on p "Если у вас нет почты на домене, и вам только предстоит ее завести – не беда. По…" at bounding box center [629, 430] width 511 height 55
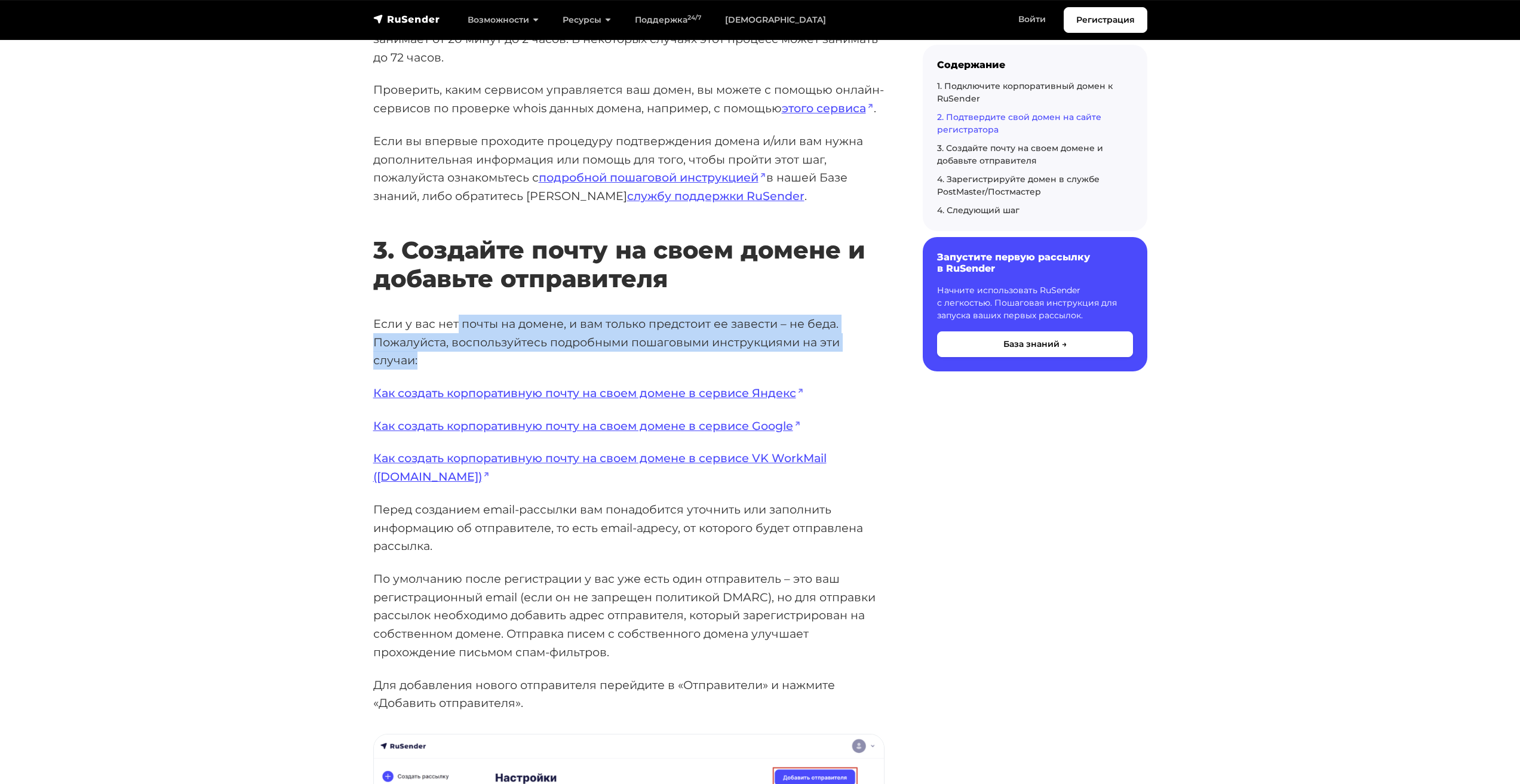
scroll to position [2147, 0]
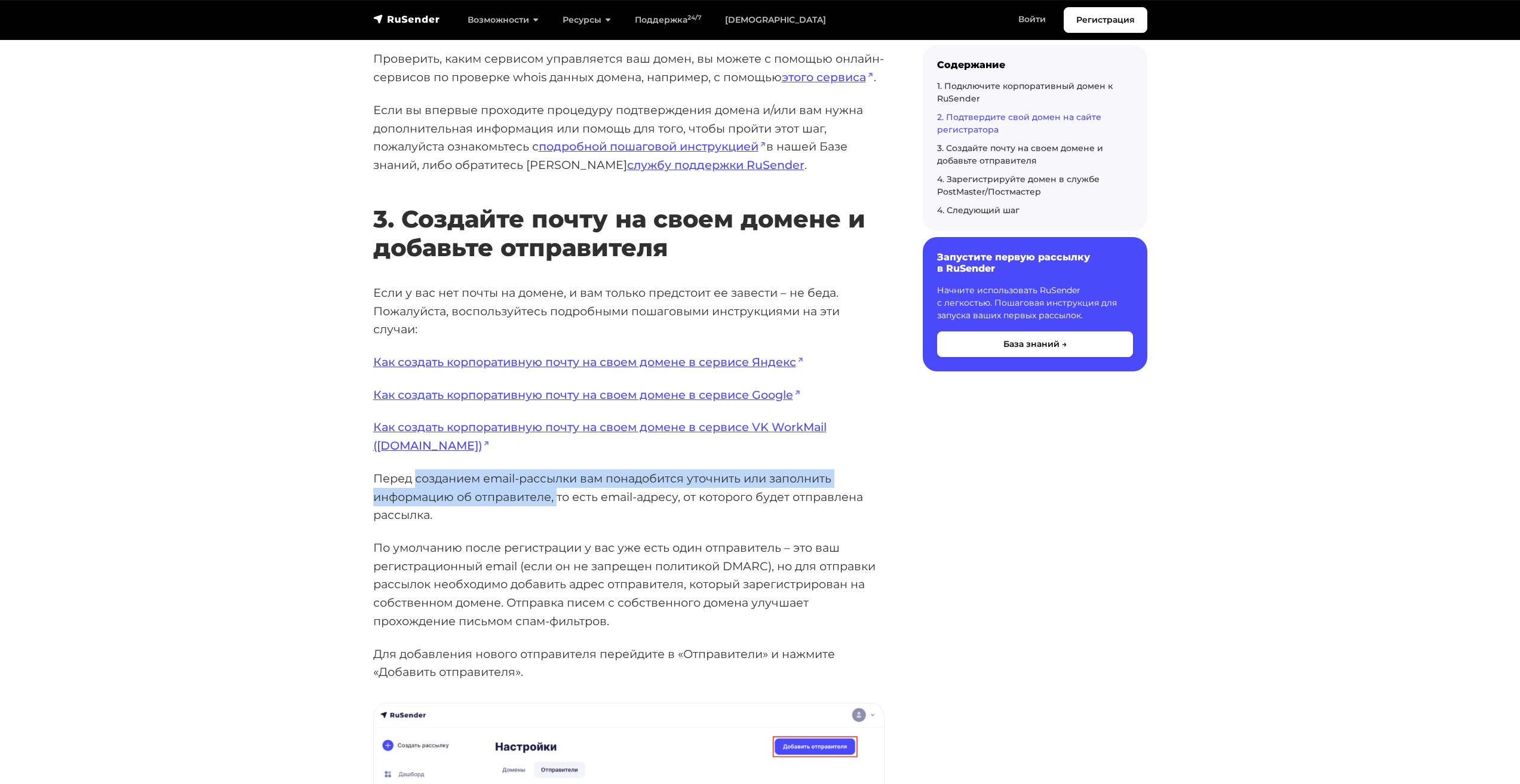
drag, startPoint x: 417, startPoint y: 474, endPoint x: 559, endPoint y: 498, distance: 144.0
click at [559, 498] on p "Перед созданием email-рассылки вам понадобится уточнить или заполнить информаци…" at bounding box center [629, 497] width 511 height 55
click at [572, 484] on p "Перед созданием email-рассылки вам понадобится уточнить или заполнить информаци…" at bounding box center [629, 497] width 511 height 55
click at [593, 483] on p "Перед созданием email-рассылки вам понадобится уточнить или заполнить информаци…" at bounding box center [629, 497] width 511 height 55
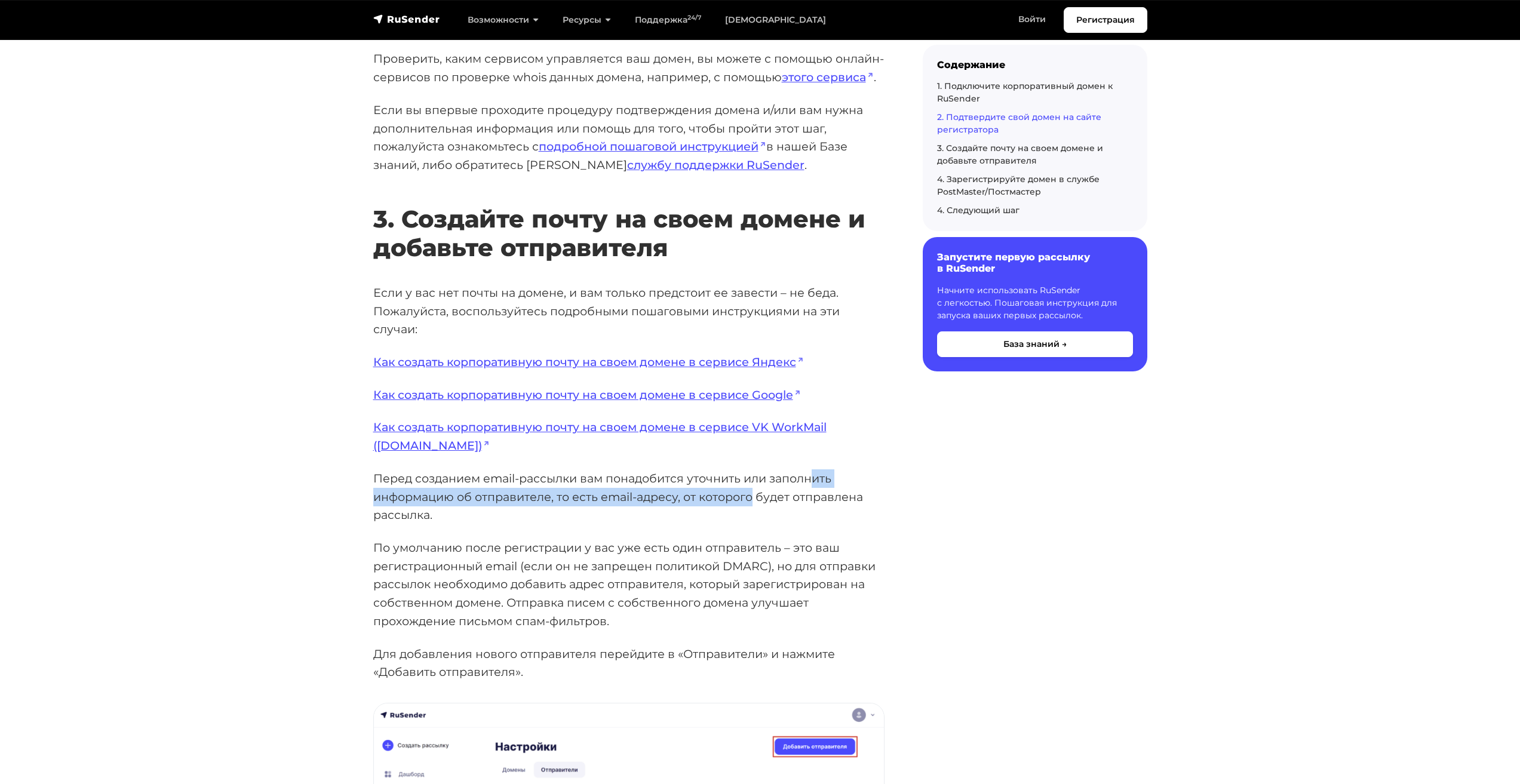
drag, startPoint x: 752, startPoint y: 489, endPoint x: 797, endPoint y: 479, distance: 46.1
click at [808, 477] on p "Перед созданием email-рассылки вам понадобится уточнить или заполнить информаци…" at bounding box center [629, 497] width 511 height 55
click at [455, 498] on p "Перед созданием email-рассылки вам понадобится уточнить или заполнить информаци…" at bounding box center [629, 497] width 511 height 55
click at [482, 505] on p "Перед созданием email-рассылки вам понадобится уточнить или заполнить информаци…" at bounding box center [629, 497] width 511 height 55
drag, startPoint x: 498, startPoint y: 499, endPoint x: 809, endPoint y: 496, distance: 311.0
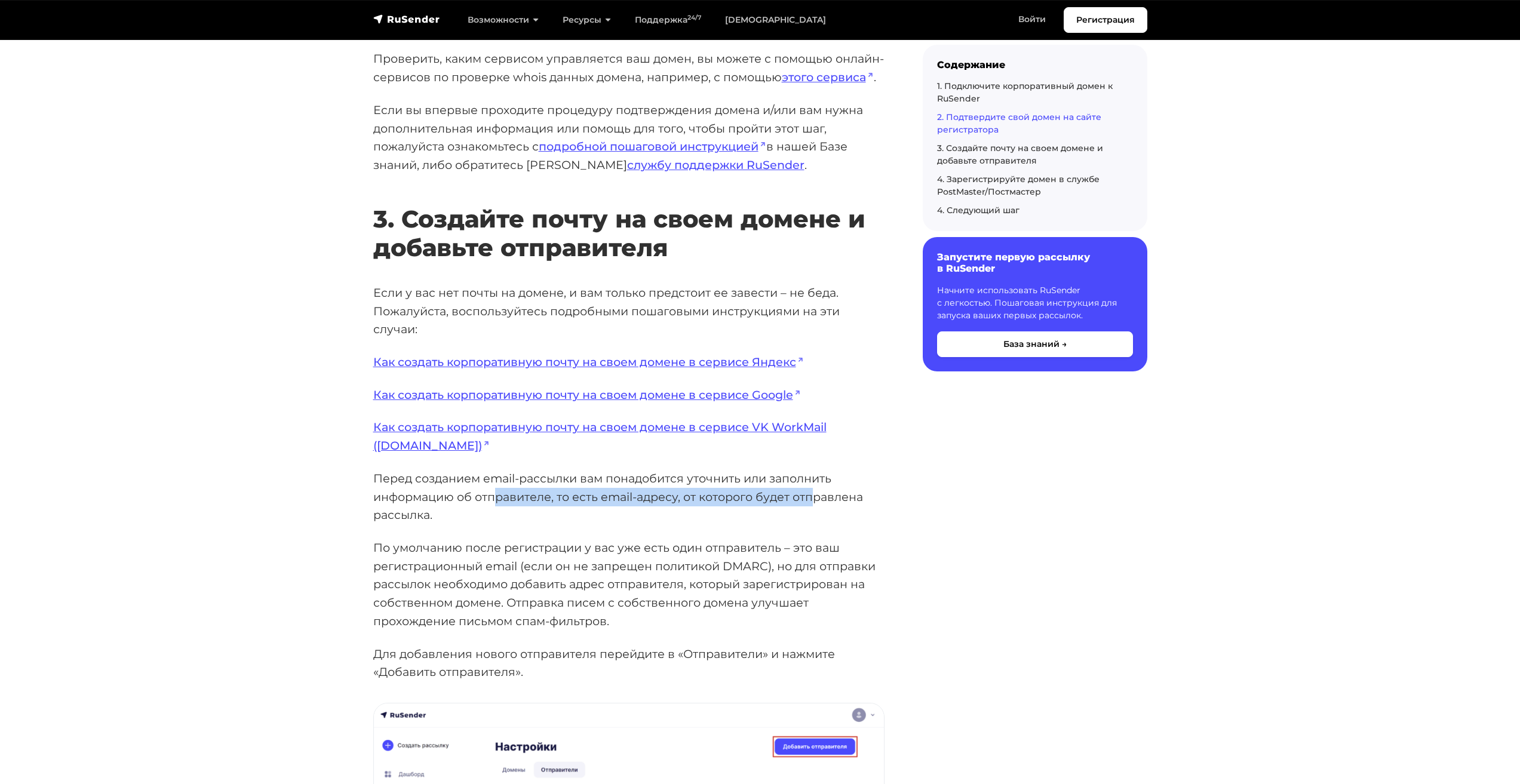
click at [809, 496] on p "Перед созданием email-рассылки вам понадобится уточнить или заполнить информаци…" at bounding box center [629, 497] width 511 height 55
drag, startPoint x: 470, startPoint y: 475, endPoint x: 581, endPoint y: 481, distance: 111.2
click at [581, 481] on p "Перед созданием email-рассылки вам понадобится уточнить или заполнить информаци…" at bounding box center [629, 497] width 511 height 55
click at [567, 480] on p "Перед созданием email-рассылки вам понадобится уточнить или заполнить информаци…" at bounding box center [629, 497] width 511 height 55
drag, startPoint x: 647, startPoint y: 479, endPoint x: 664, endPoint y: 483, distance: 17.5
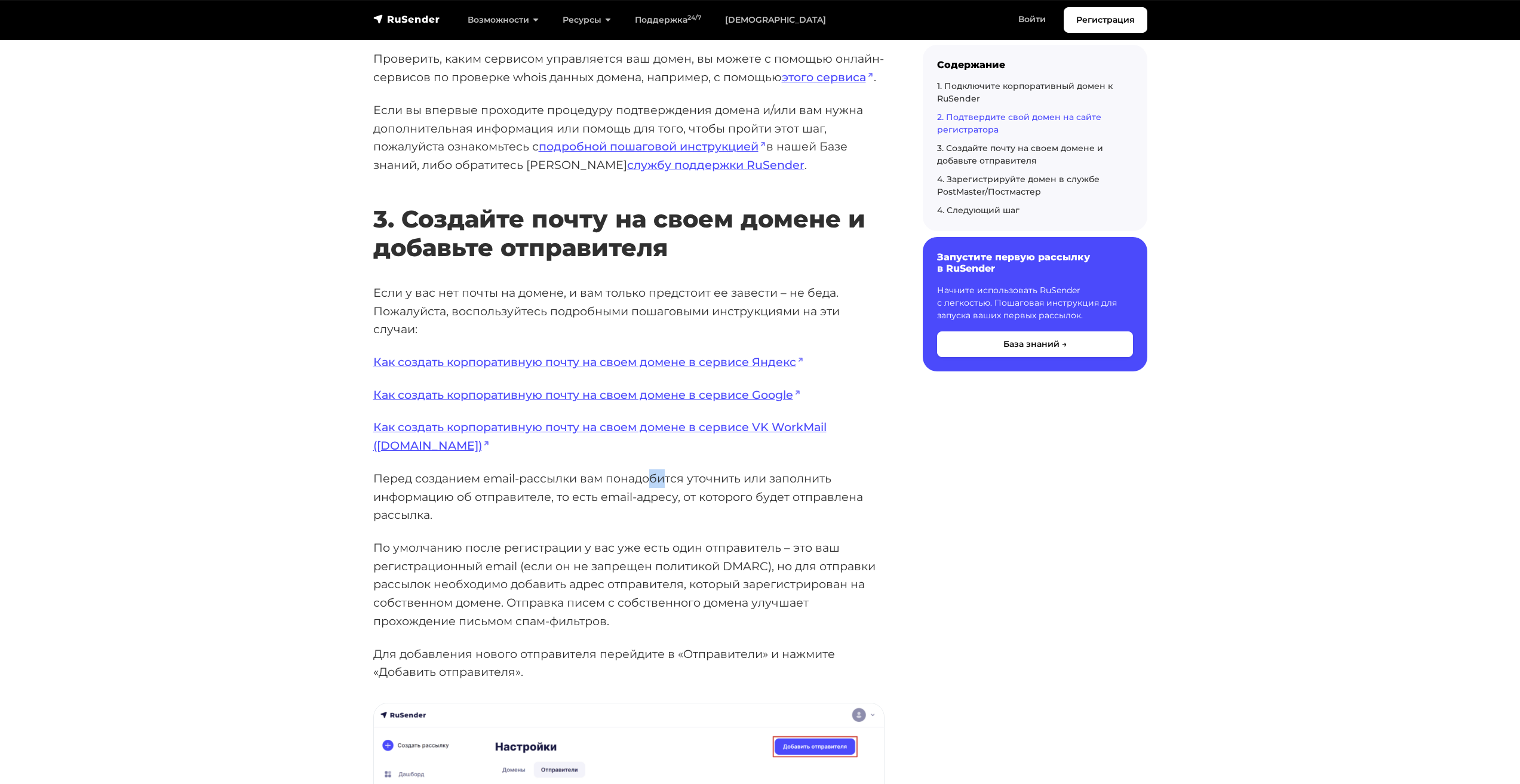
click at [664, 483] on p "Перед созданием email-рассылки вам понадобится уточнить или заполнить информаци…" at bounding box center [629, 497] width 511 height 55
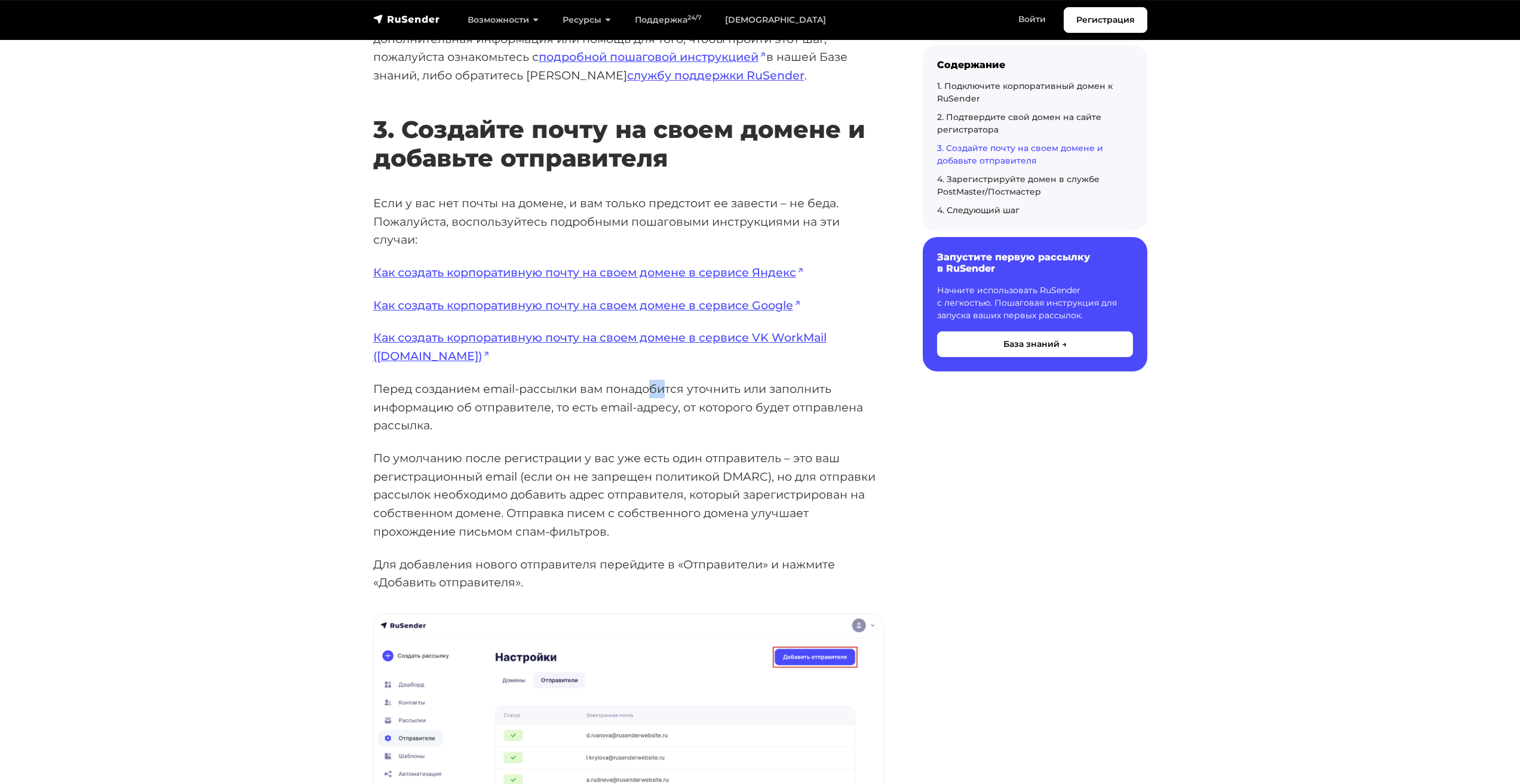
scroll to position [2207, 0]
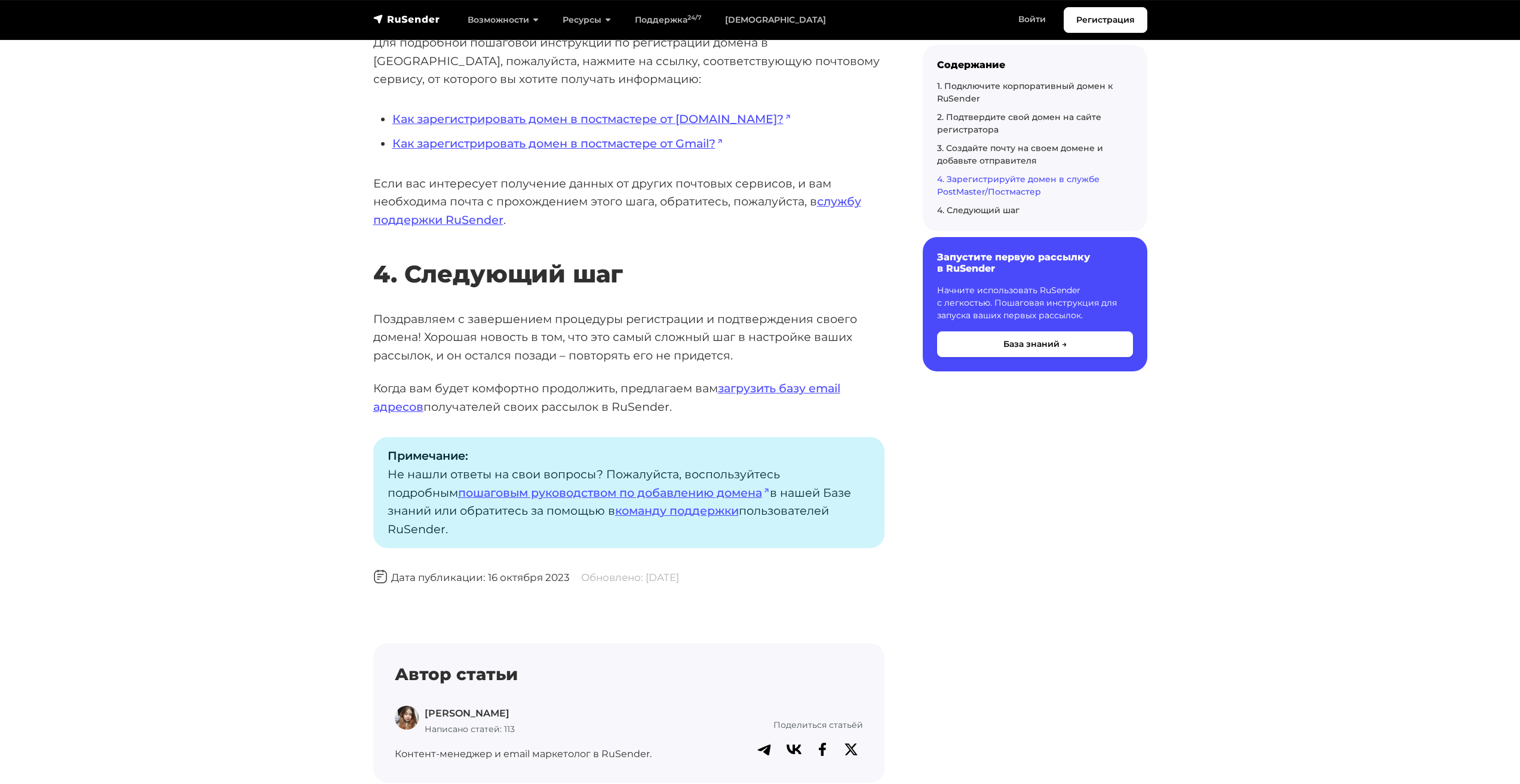
scroll to position [3401, 0]
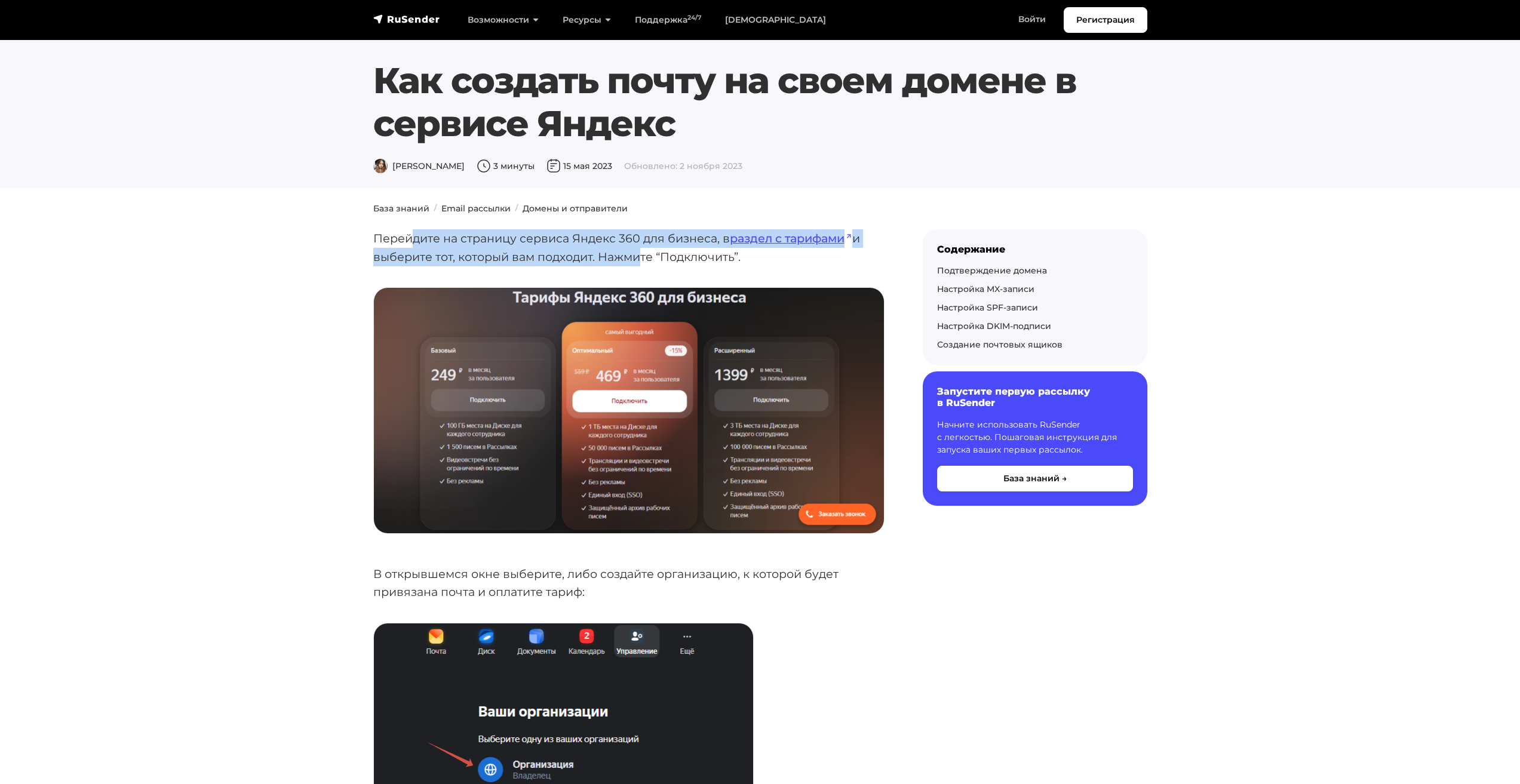
drag, startPoint x: 415, startPoint y: 243, endPoint x: 615, endPoint y: 253, distance: 200.2
click at [626, 253] on p "Перейдите на страницу сервиса Яндекс 360 для бизнеса, в раздел с тарифами и выб…" at bounding box center [629, 247] width 511 height 36
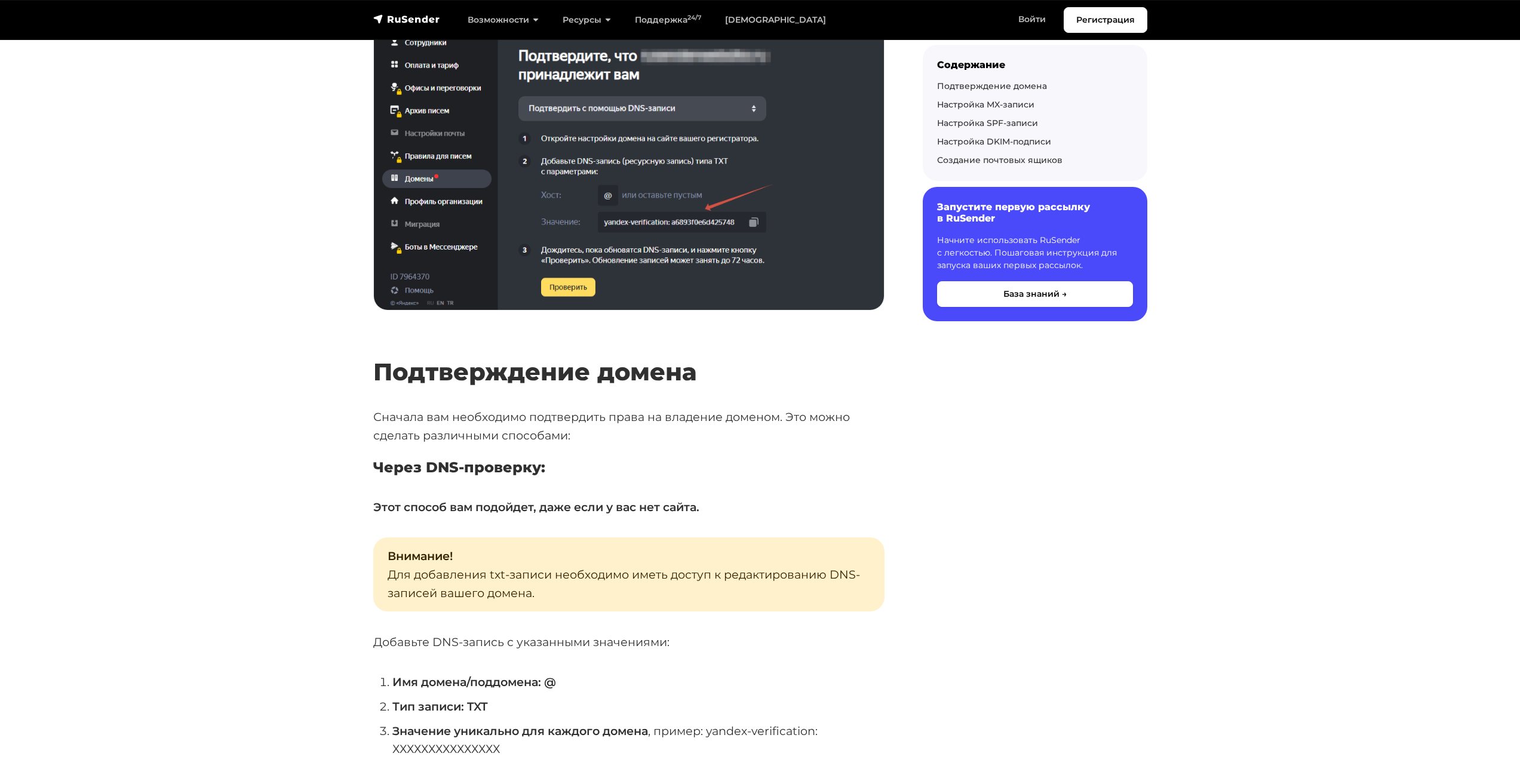
scroll to position [1612, 0]
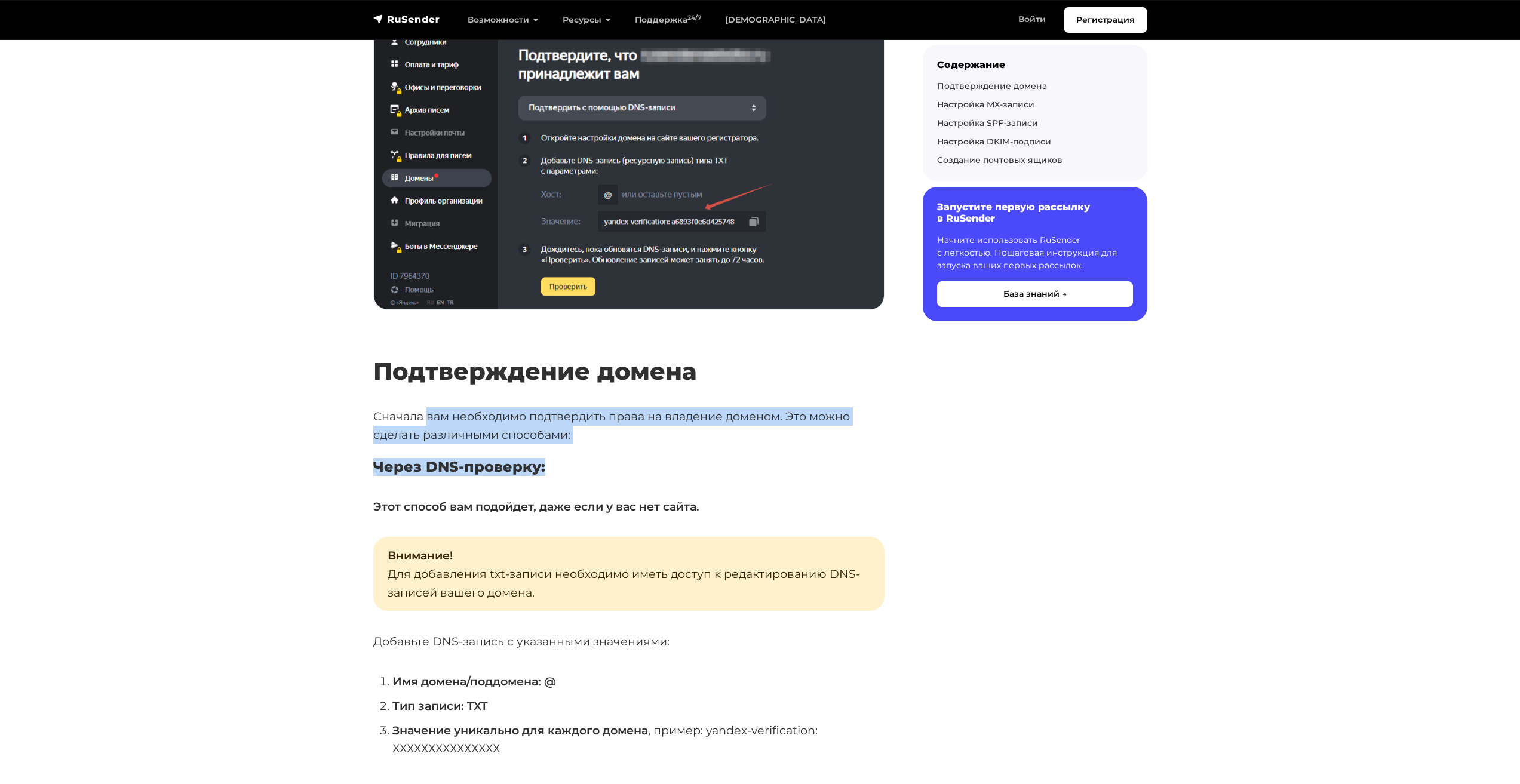
drag, startPoint x: 429, startPoint y: 423, endPoint x: 637, endPoint y: 451, distance: 209.9
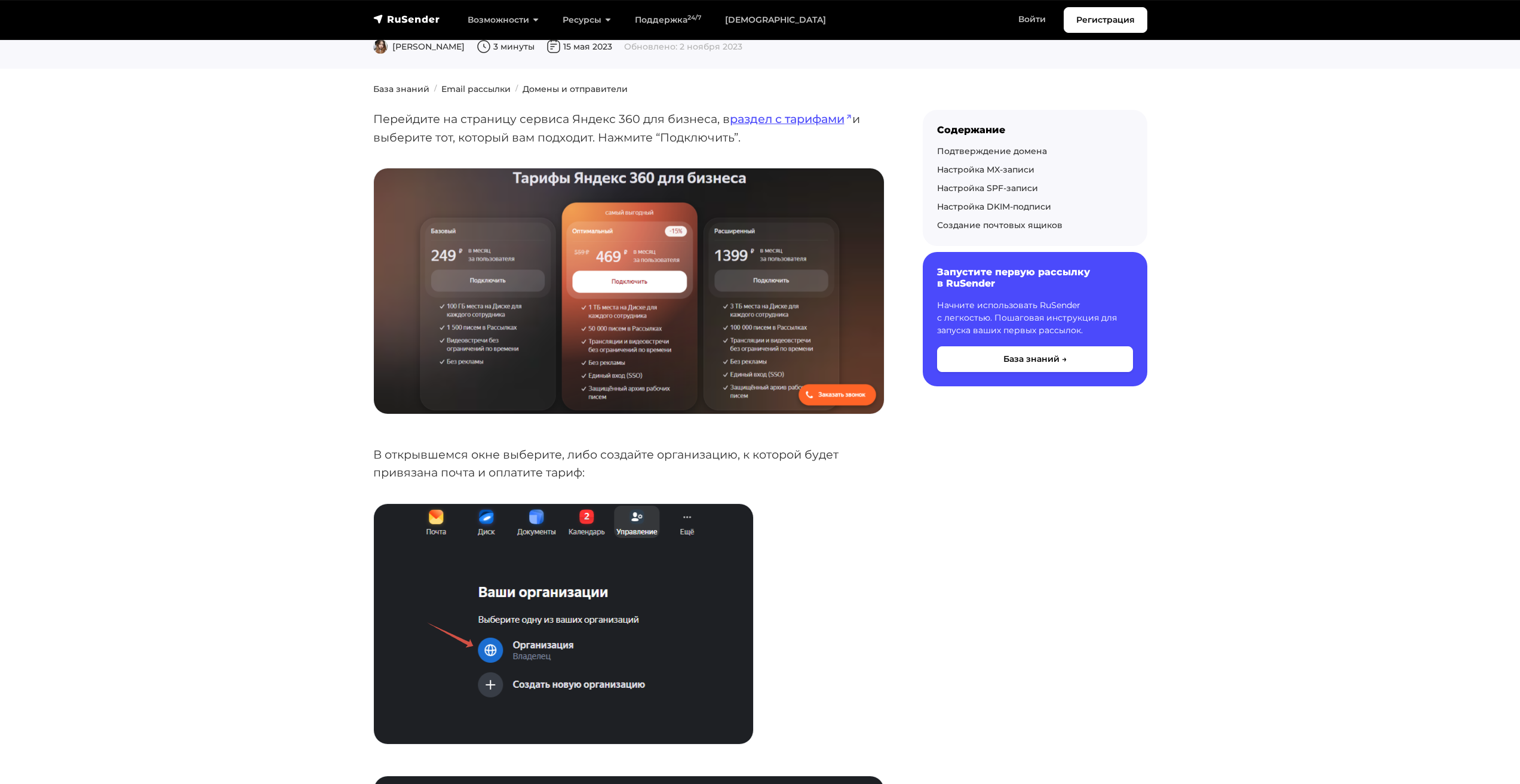
scroll to position [0, 0]
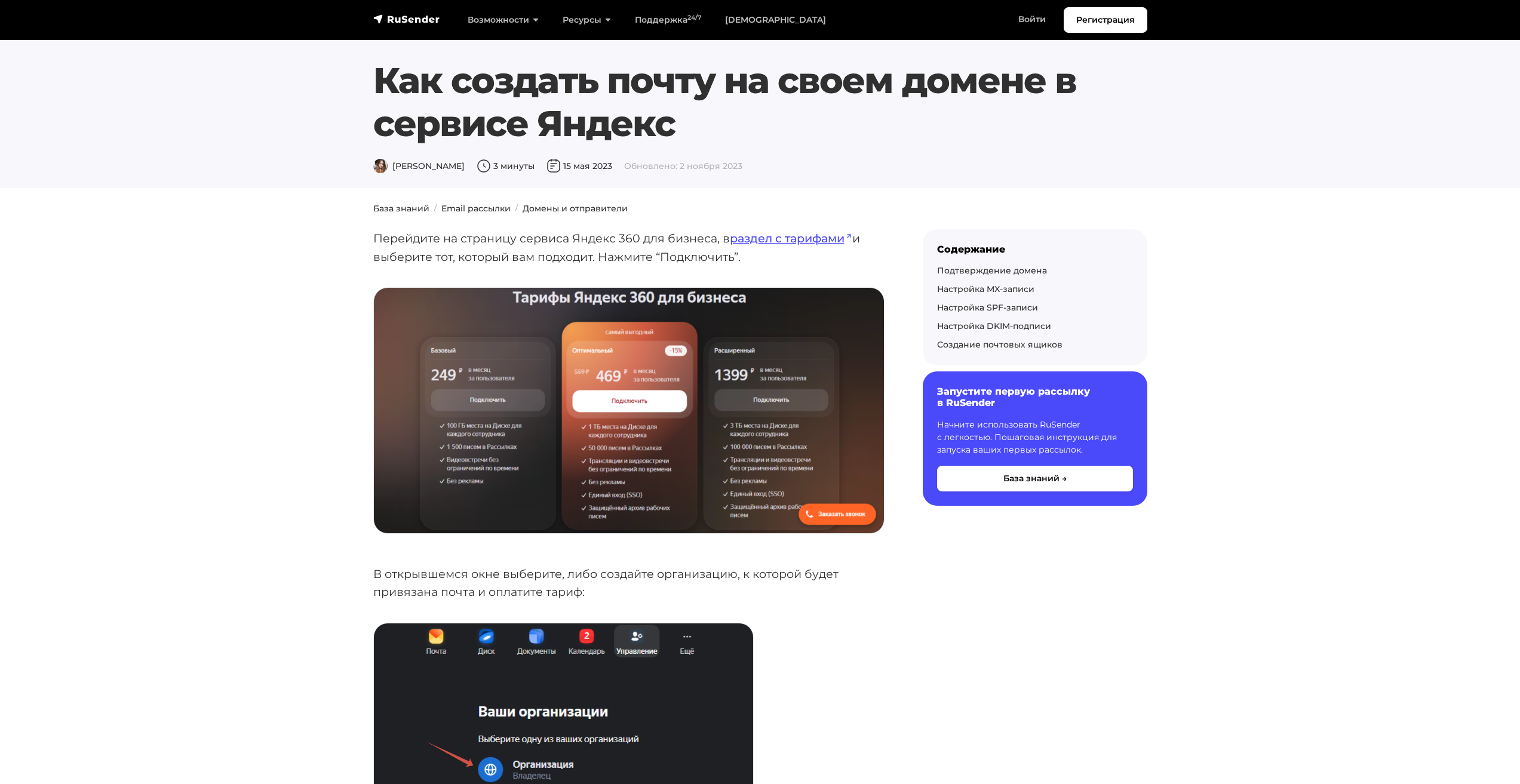
click at [878, 107] on h1 "Как создать почту на своем домене в сервисе Яндекс" at bounding box center [761, 102] width 774 height 86
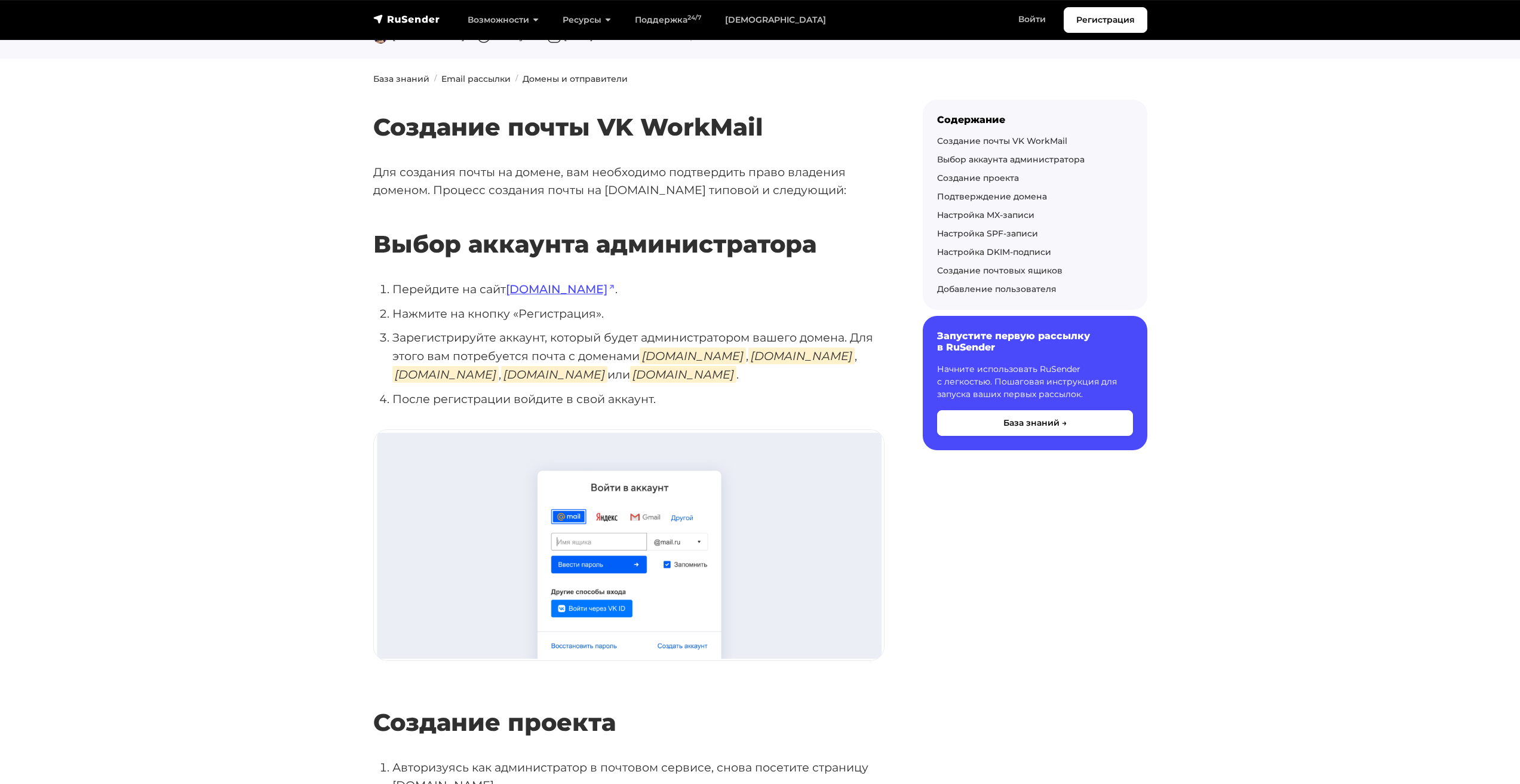
scroll to position [179, 0]
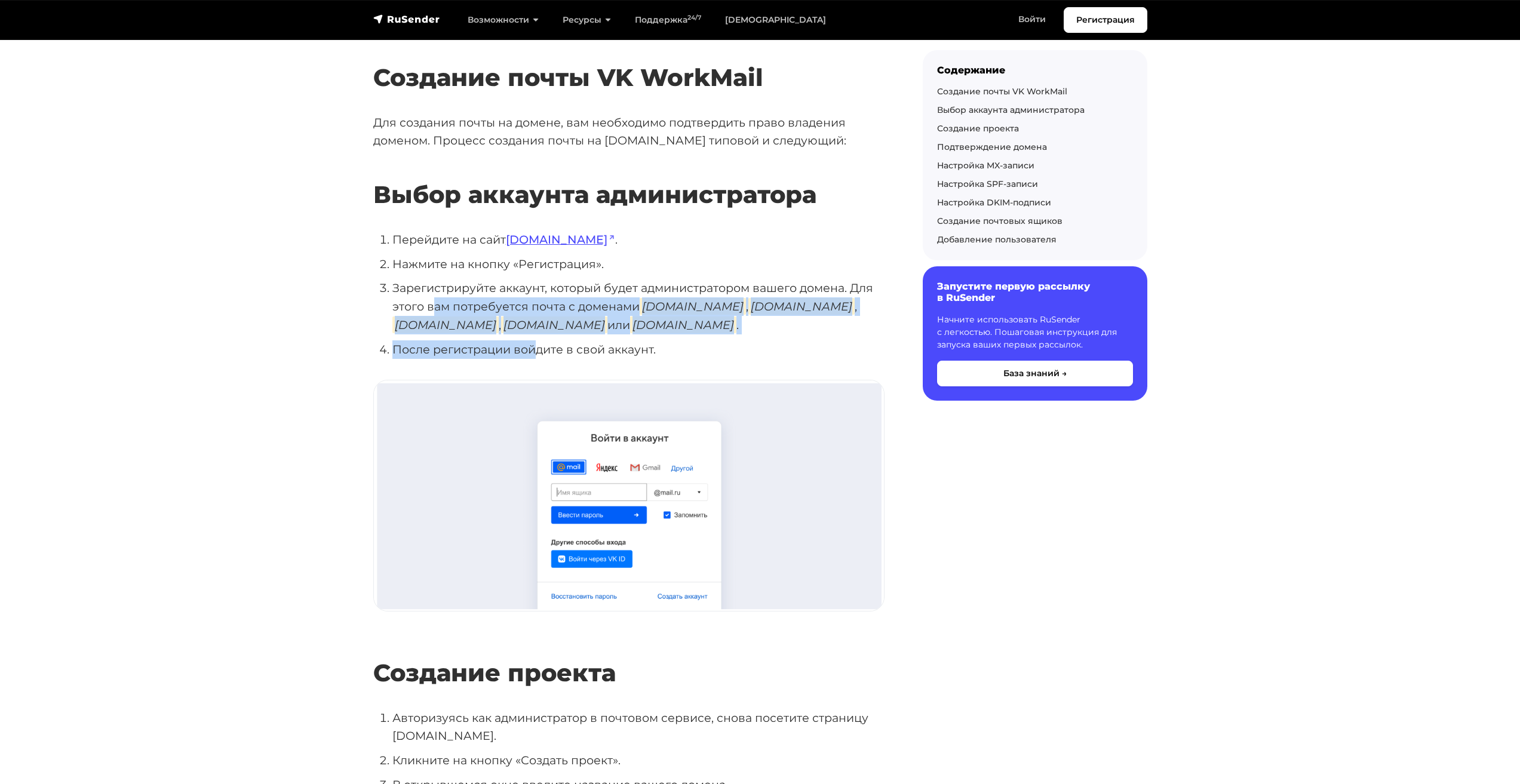
drag, startPoint x: 432, startPoint y: 307, endPoint x: 535, endPoint y: 350, distance: 111.6
click at [535, 350] on ol "Перейдите на сайт biz.mail.ru . Нажмите на кнопку «Регистрация». Зарегистрируйт…" at bounding box center [629, 294] width 511 height 128
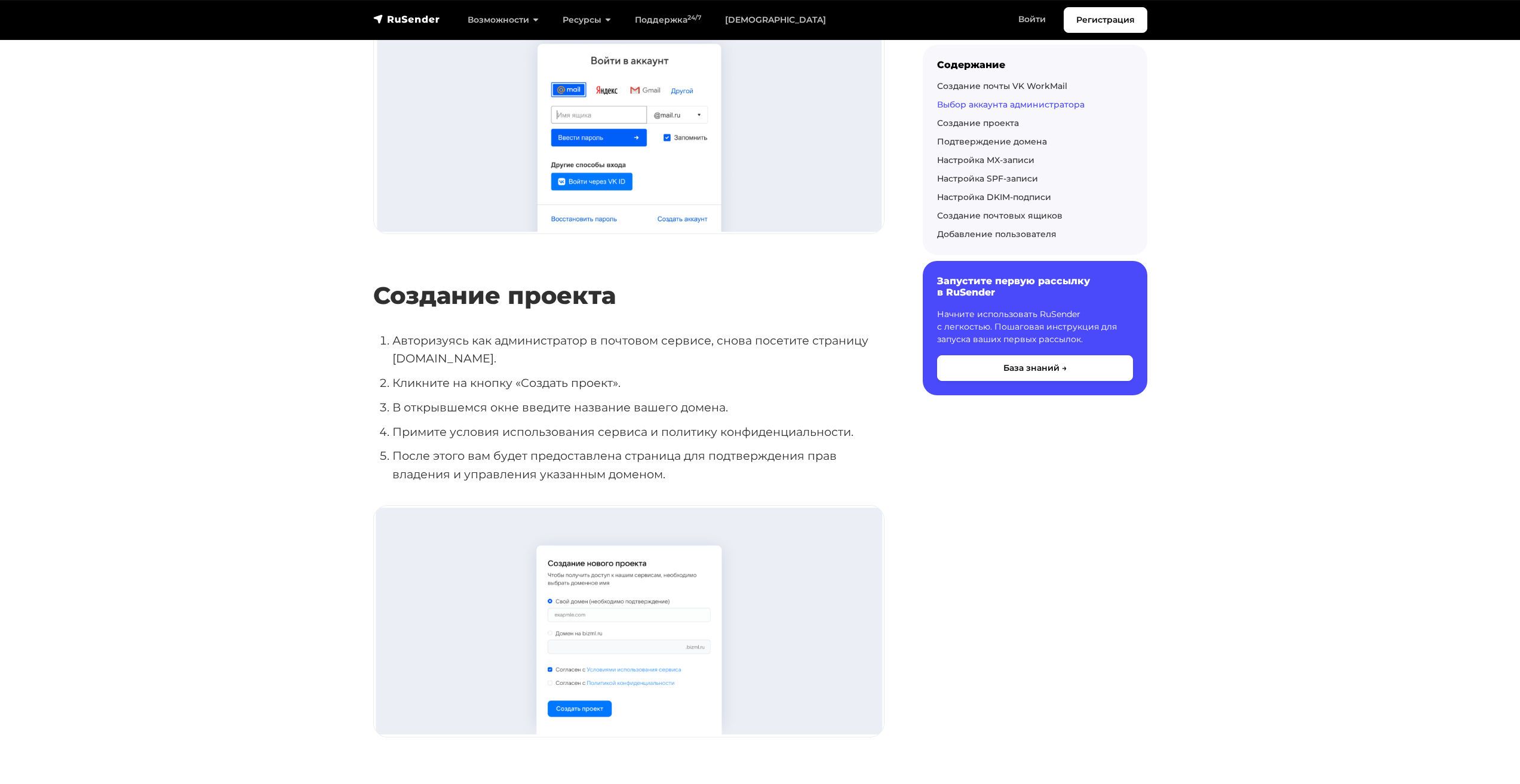
scroll to position [657, 0]
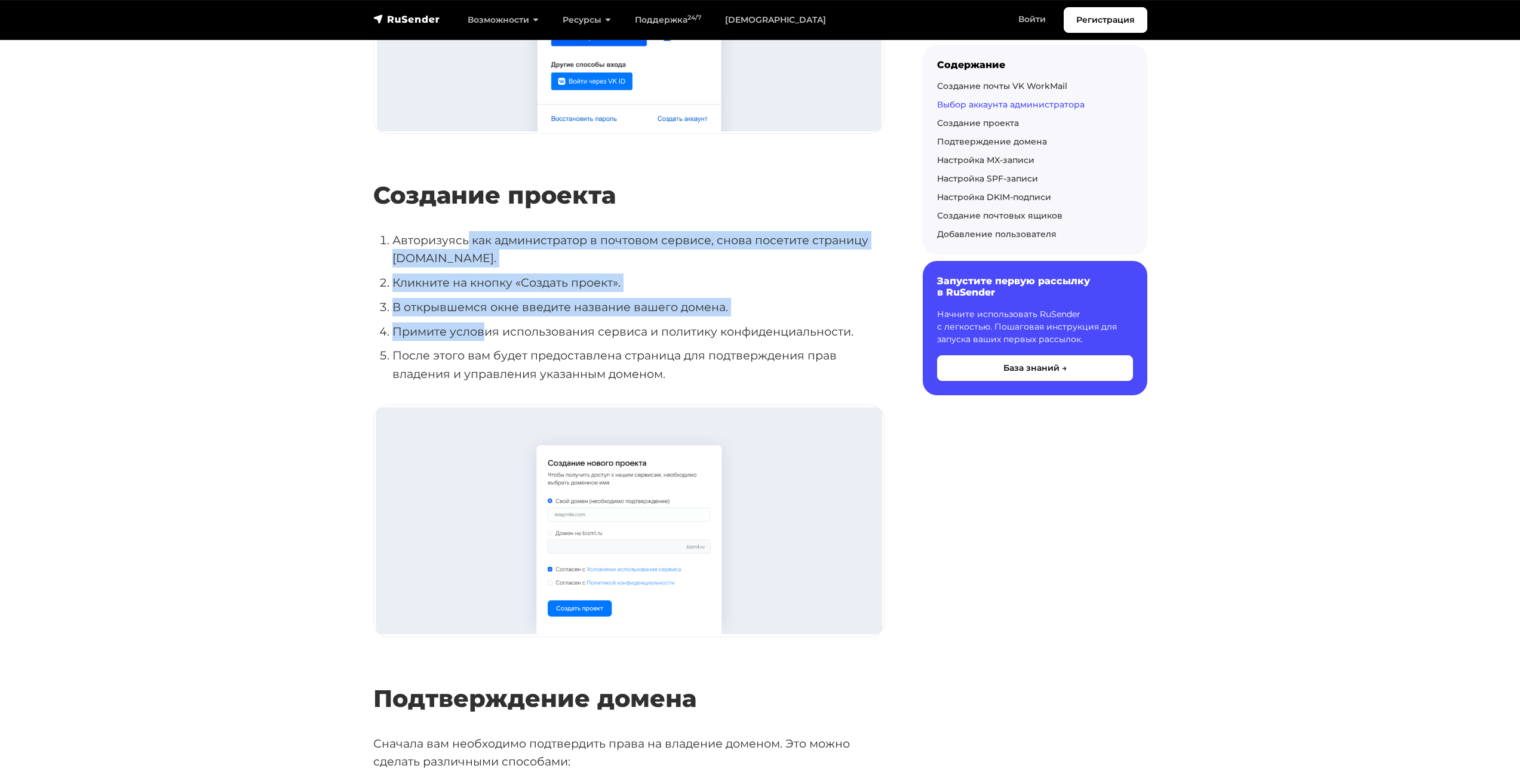
drag, startPoint x: 465, startPoint y: 246, endPoint x: 484, endPoint y: 324, distance: 80.3
click at [484, 324] on ol "Авторизуясь как администратор в почтовом сервисе, снова посетите страницу biz.m…" at bounding box center [629, 307] width 511 height 152
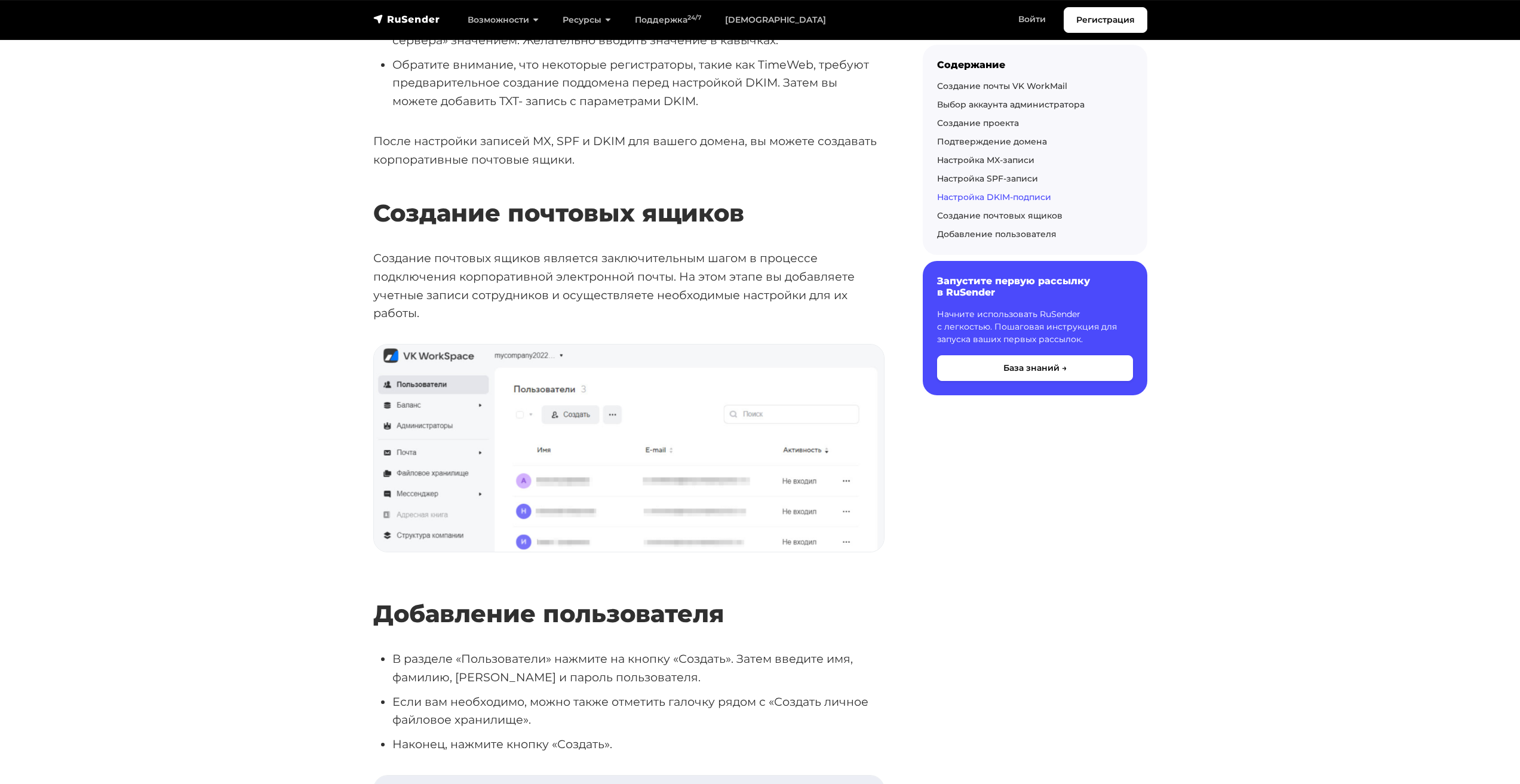
scroll to position [4001, 0]
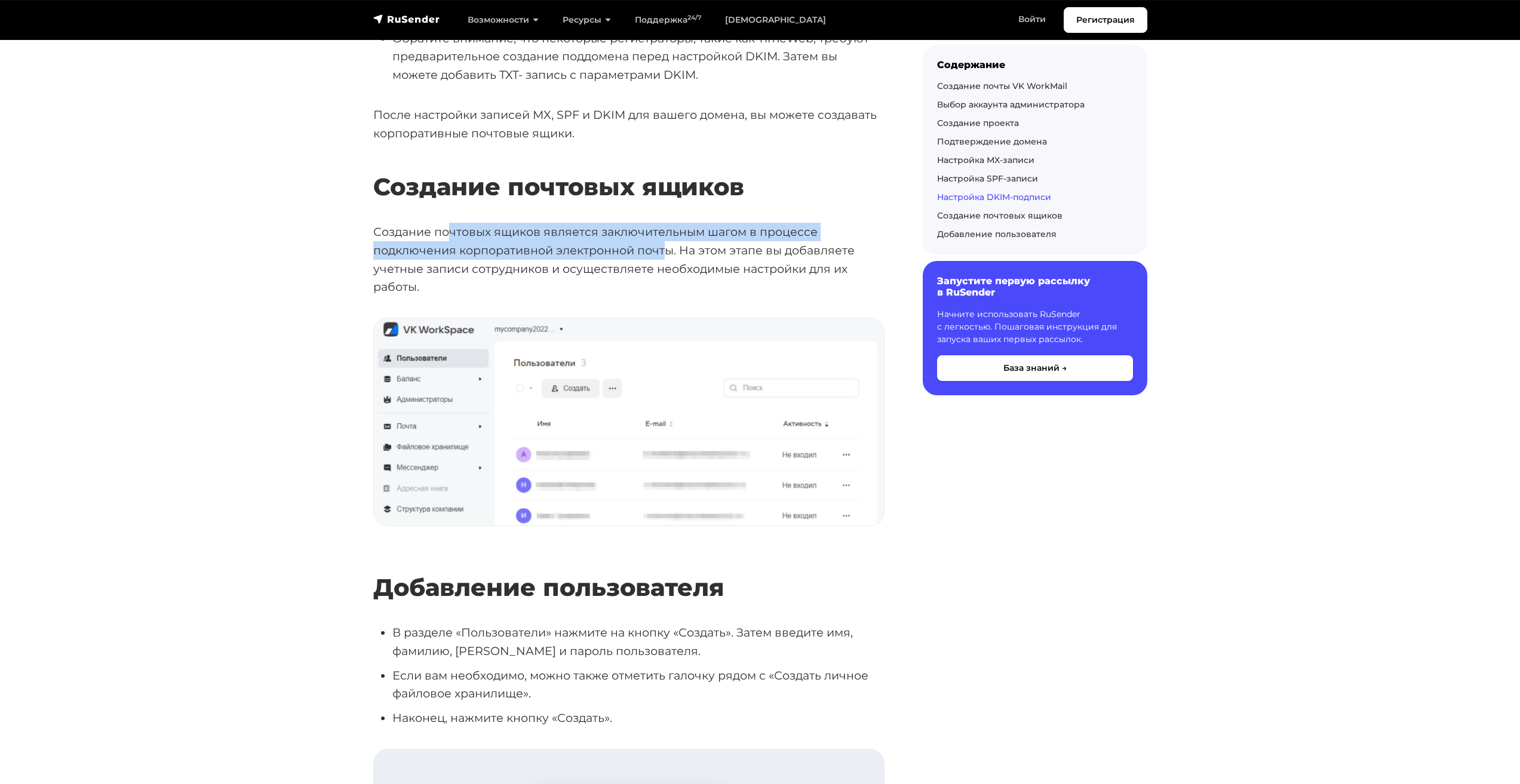
drag, startPoint x: 447, startPoint y: 221, endPoint x: 666, endPoint y: 229, distance: 219.1
click at [666, 229] on p "Создание почтовых ящиков является заключительным шагом в процессе подключения к…" at bounding box center [629, 259] width 511 height 74
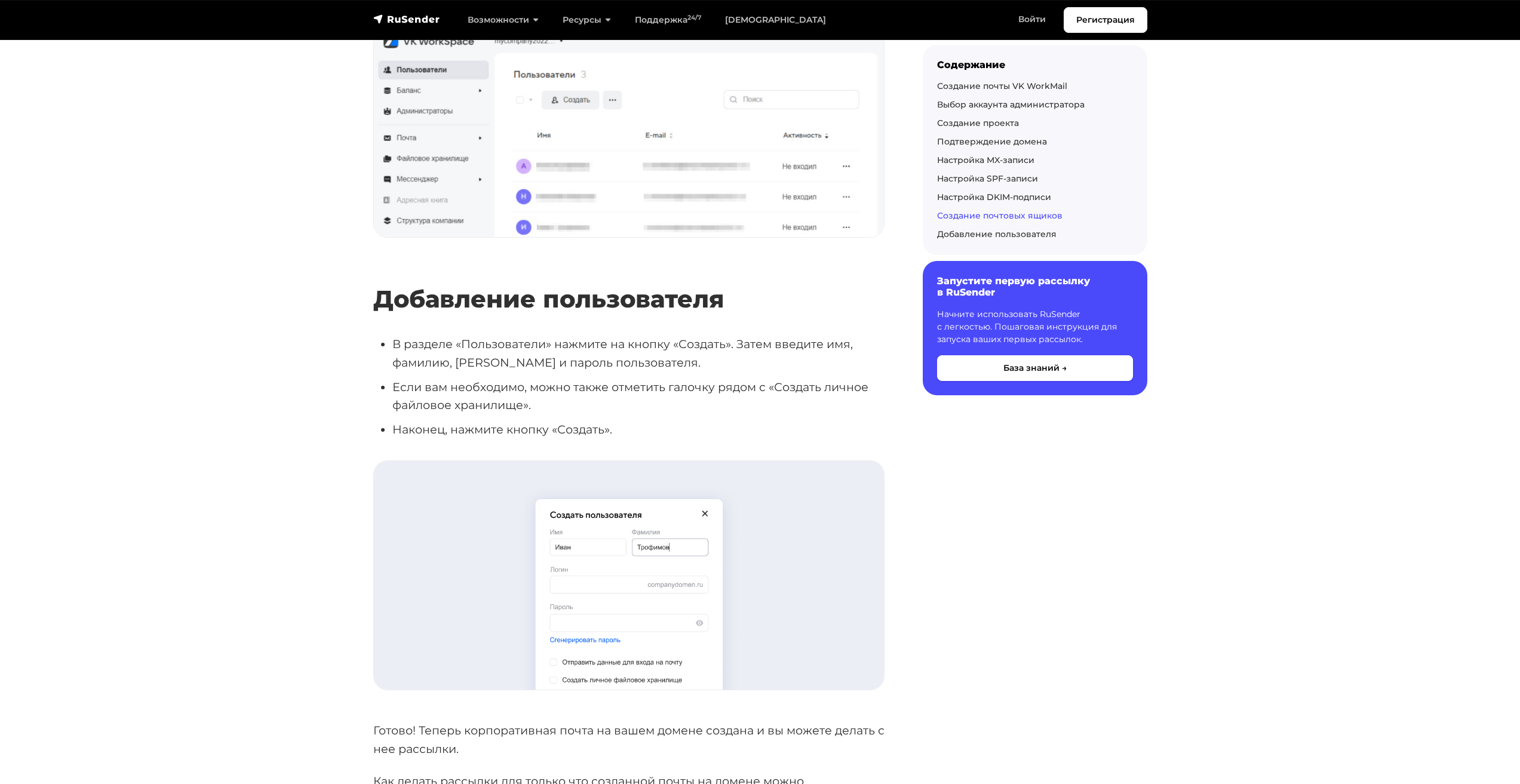
scroll to position [4299, 0]
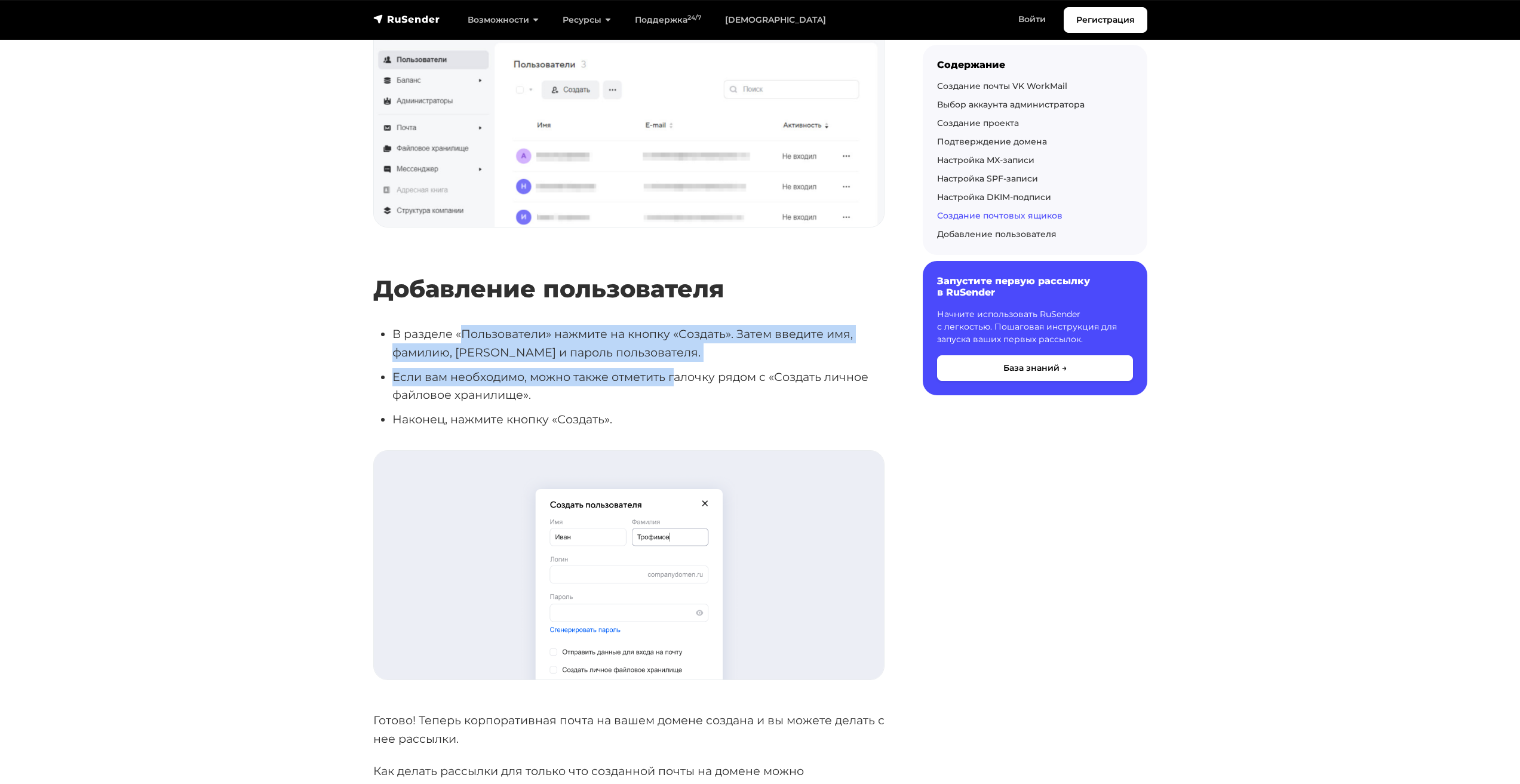
drag, startPoint x: 542, startPoint y: 325, endPoint x: 665, endPoint y: 360, distance: 127.9
click at [671, 360] on ul "В разделе «Пользователи» нажмите на кнопку «Создать». Затем введите имя, фамили…" at bounding box center [629, 377] width 511 height 104
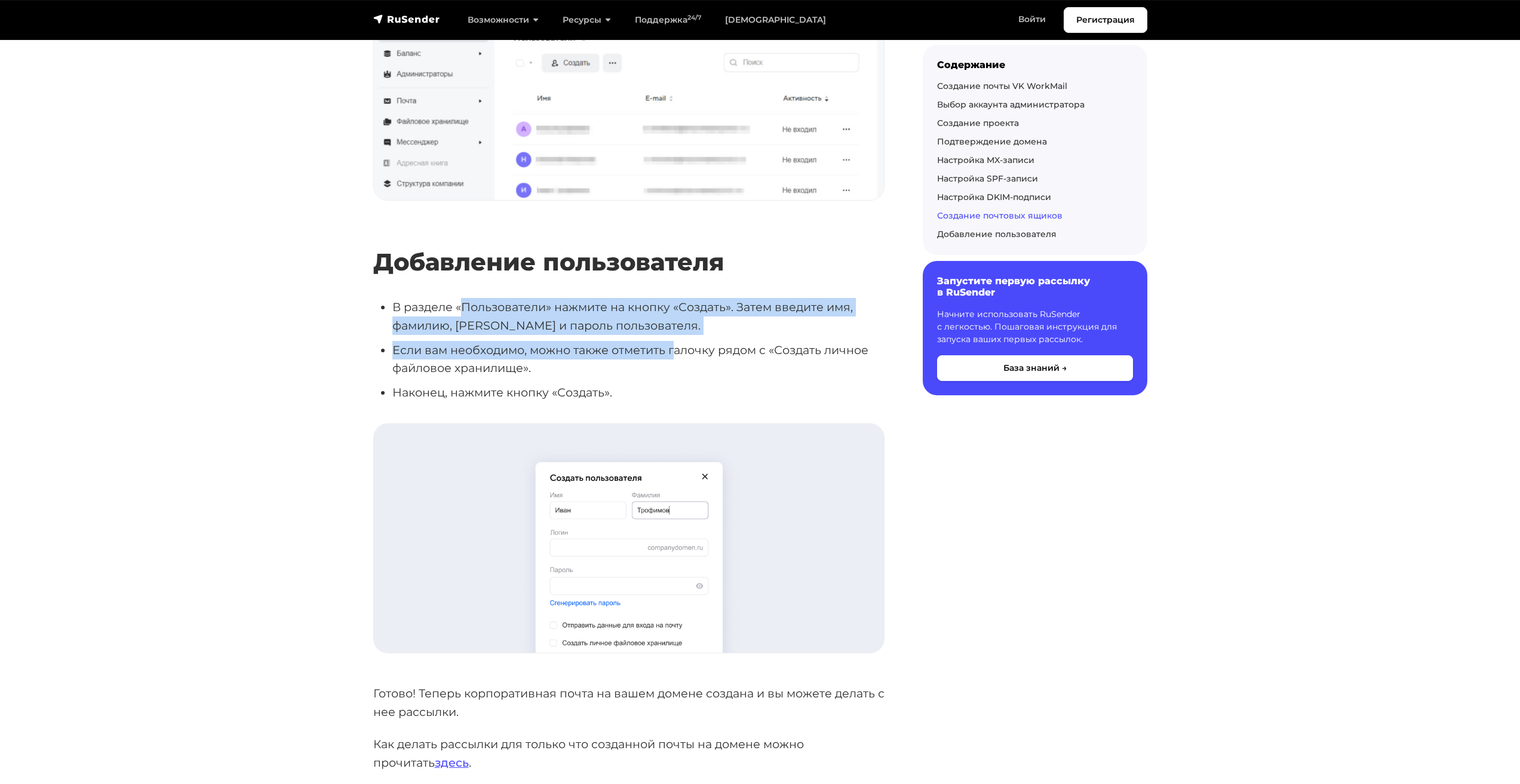
scroll to position [4359, 0]
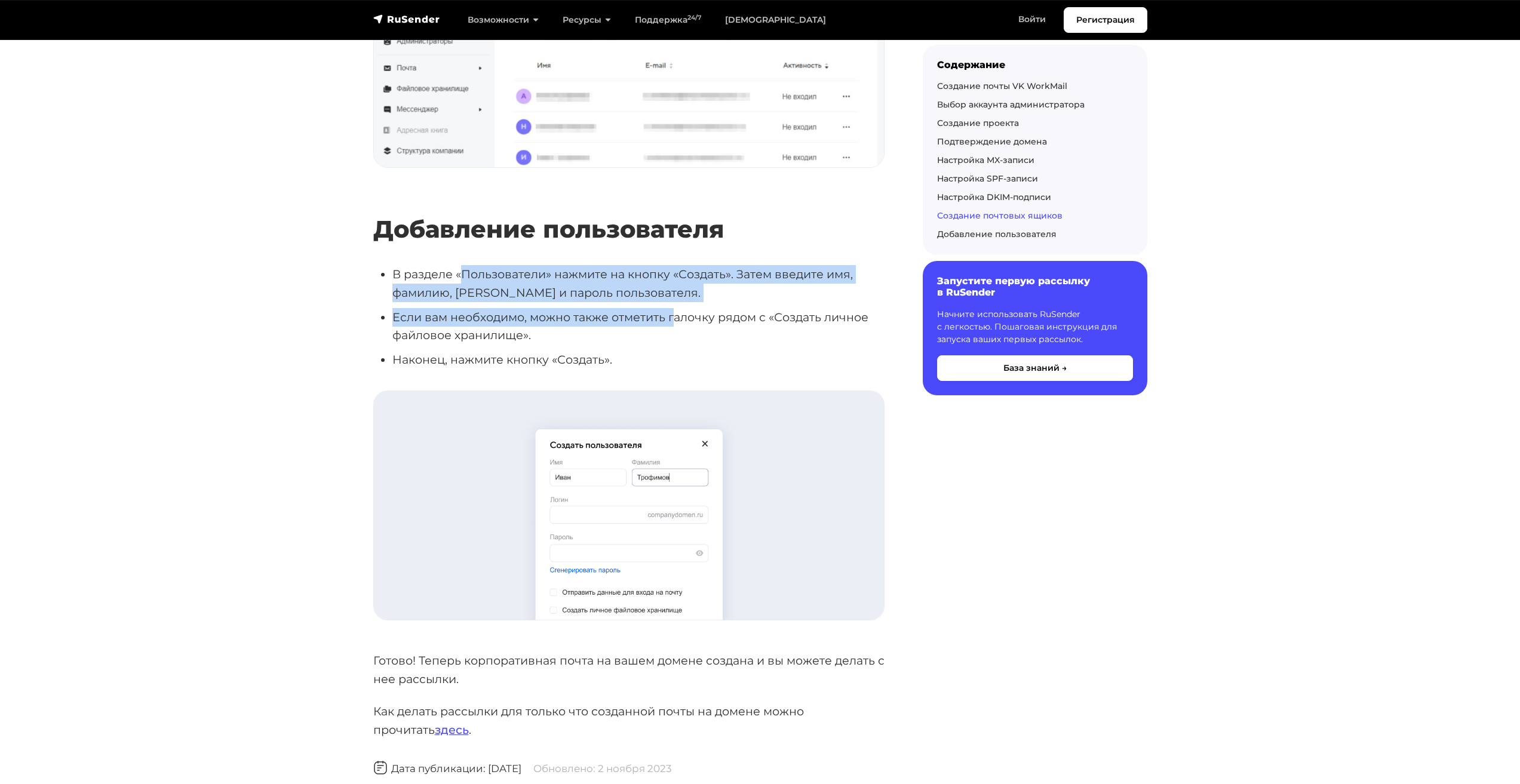
click at [572, 265] on li "В разделе «Пользователи» нажмите на кнопку «Создать». Затем введите имя, фамили…" at bounding box center [638, 283] width 492 height 36
drag, startPoint x: 639, startPoint y: 256, endPoint x: 534, endPoint y: 303, distance: 115.0
click at [534, 303] on ul "В разделе «Пользователи» нажмите на кнопку «Создать». Затем введите имя, фамили…" at bounding box center [629, 317] width 511 height 104
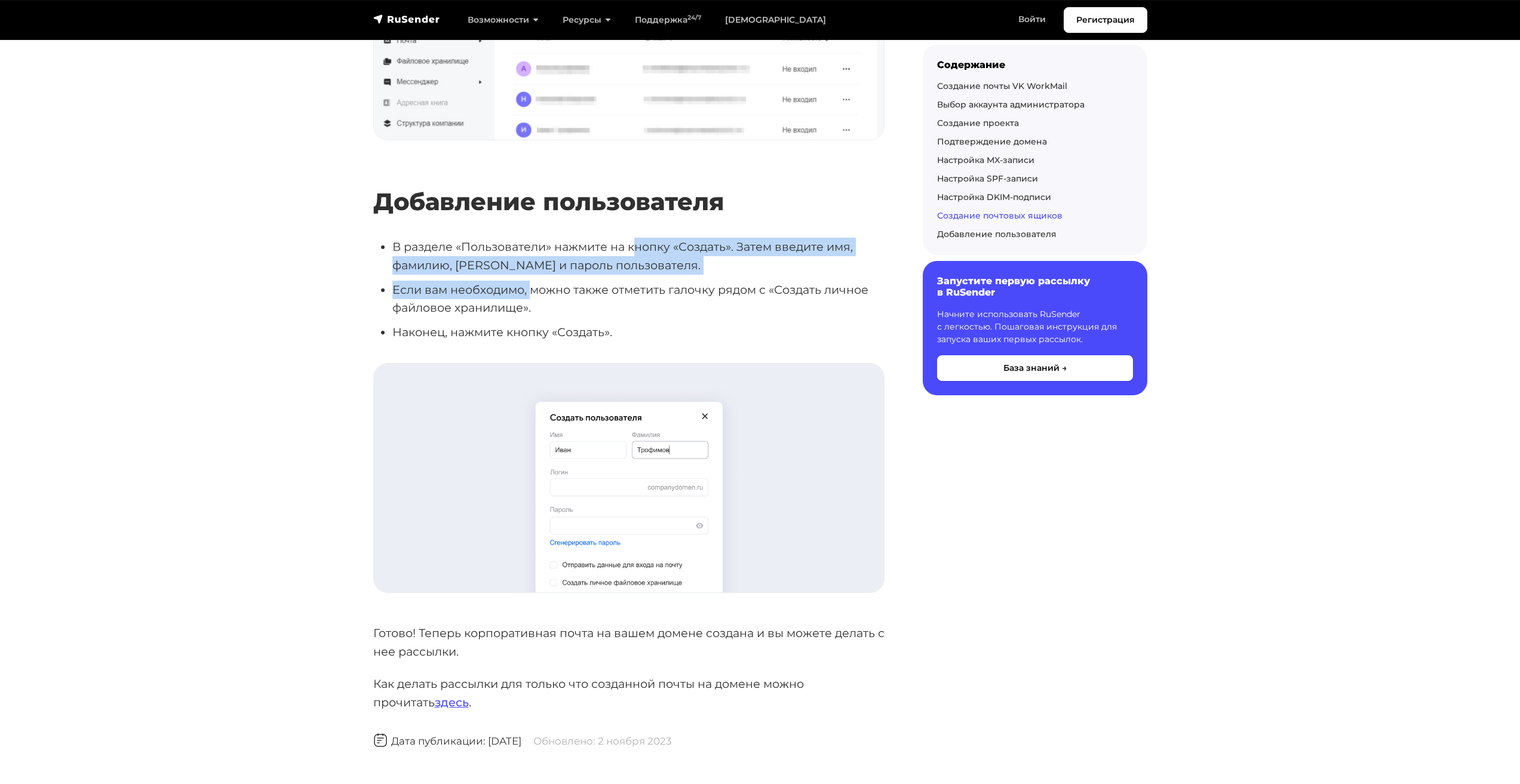
scroll to position [4418, 0]
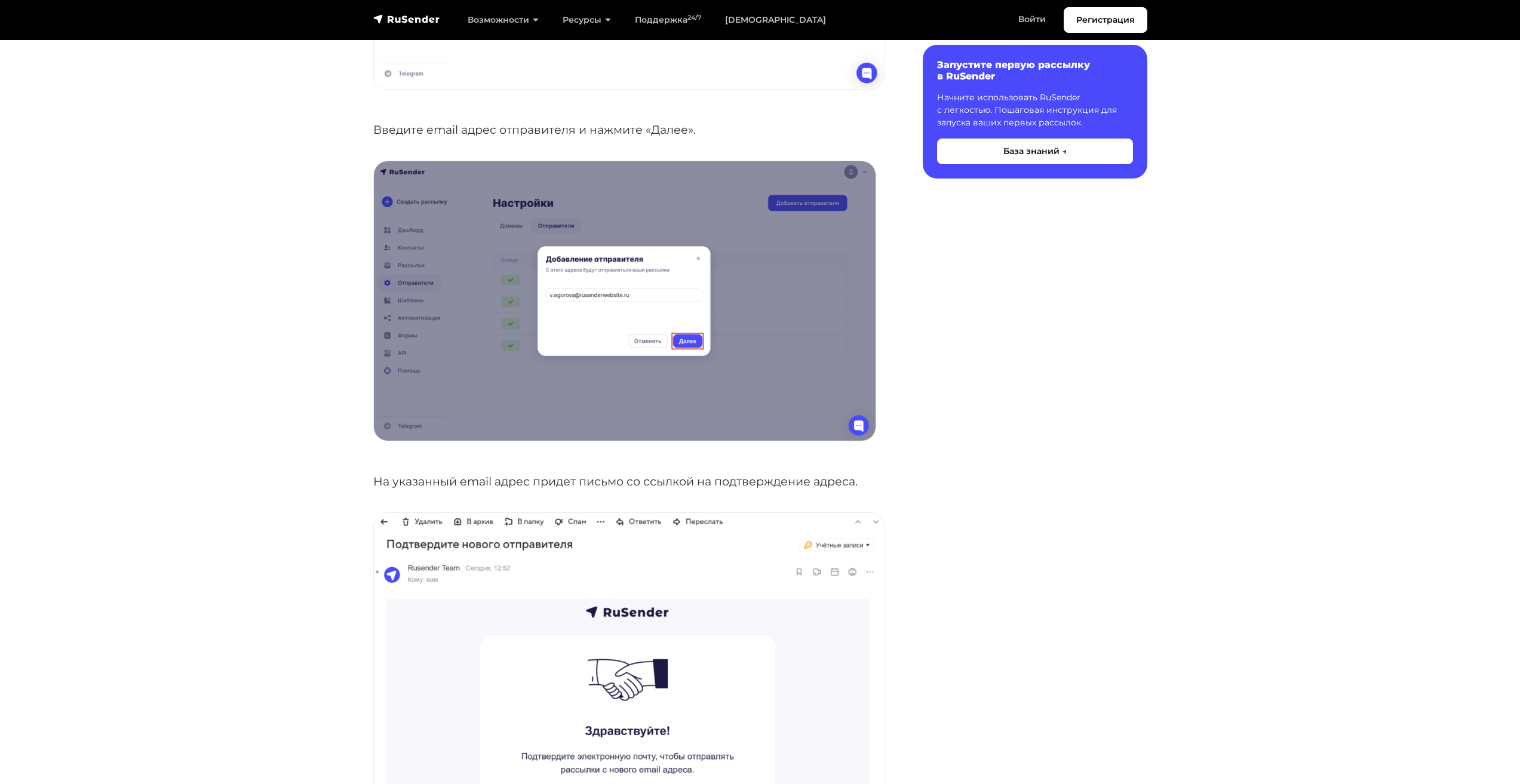
scroll to position [716, 0]
